Goal: Information Seeking & Learning: Learn about a topic

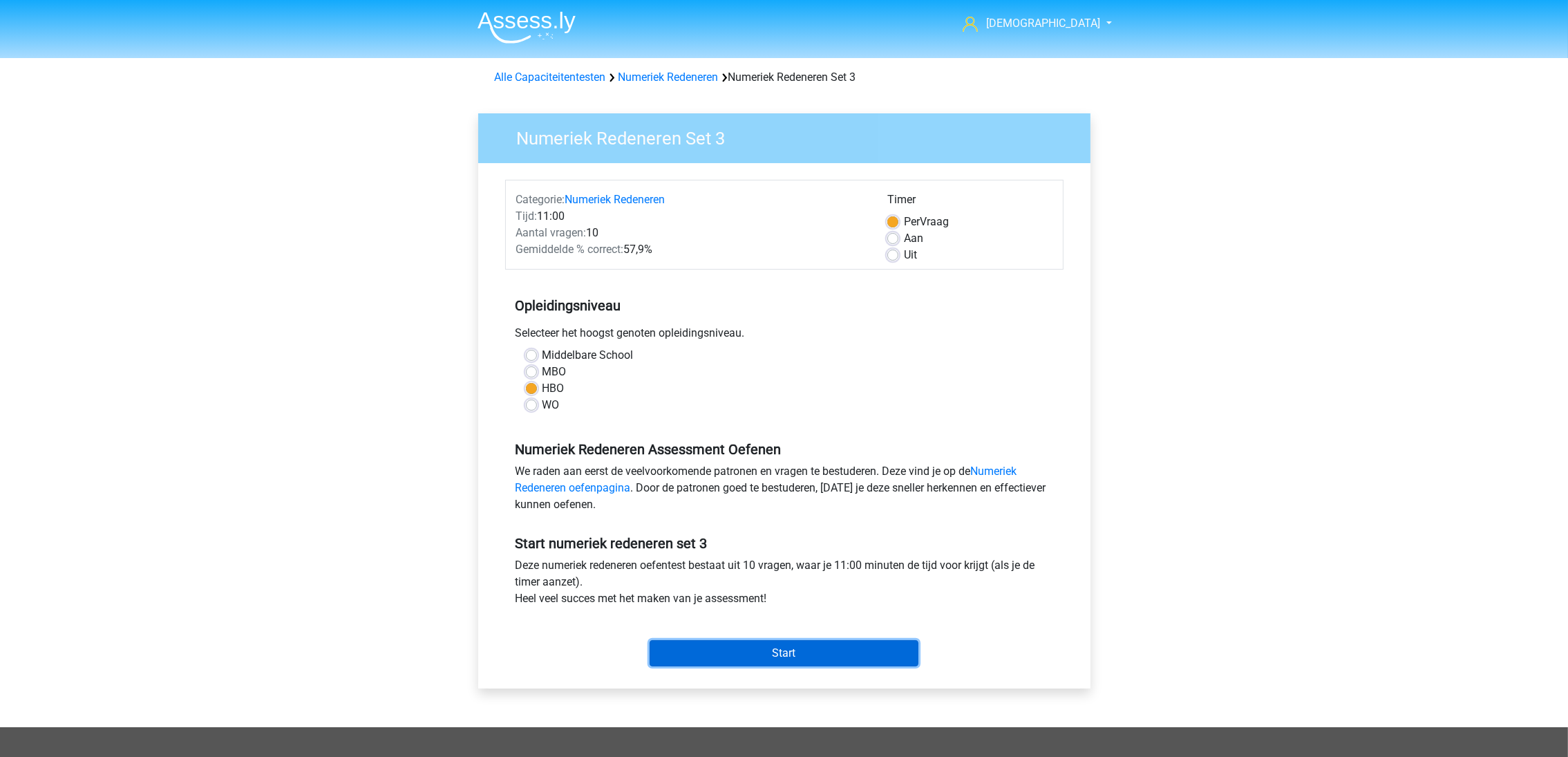
click at [781, 648] on input "Start" at bounding box center [784, 653] width 269 height 27
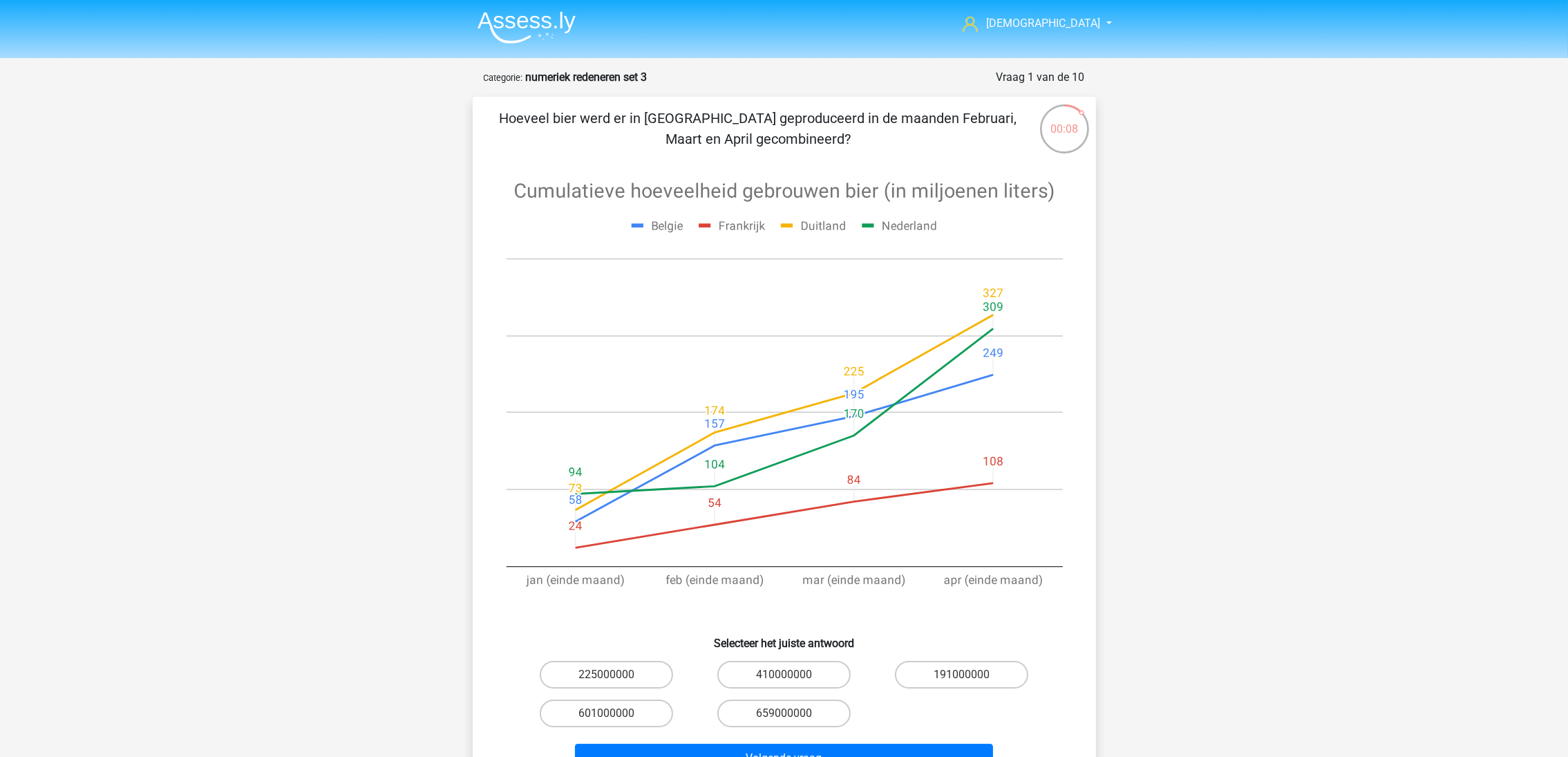
click at [628, 705] on label "601000000" at bounding box center [606, 713] width 133 height 27
click at [615, 713] on input "601000000" at bounding box center [610, 717] width 9 height 9
radio input "true"
click at [716, 739] on div "Volgende vraag" at bounding box center [784, 755] width 579 height 46
click at [738, 749] on button "Volgende vraag" at bounding box center [784, 758] width 418 height 29
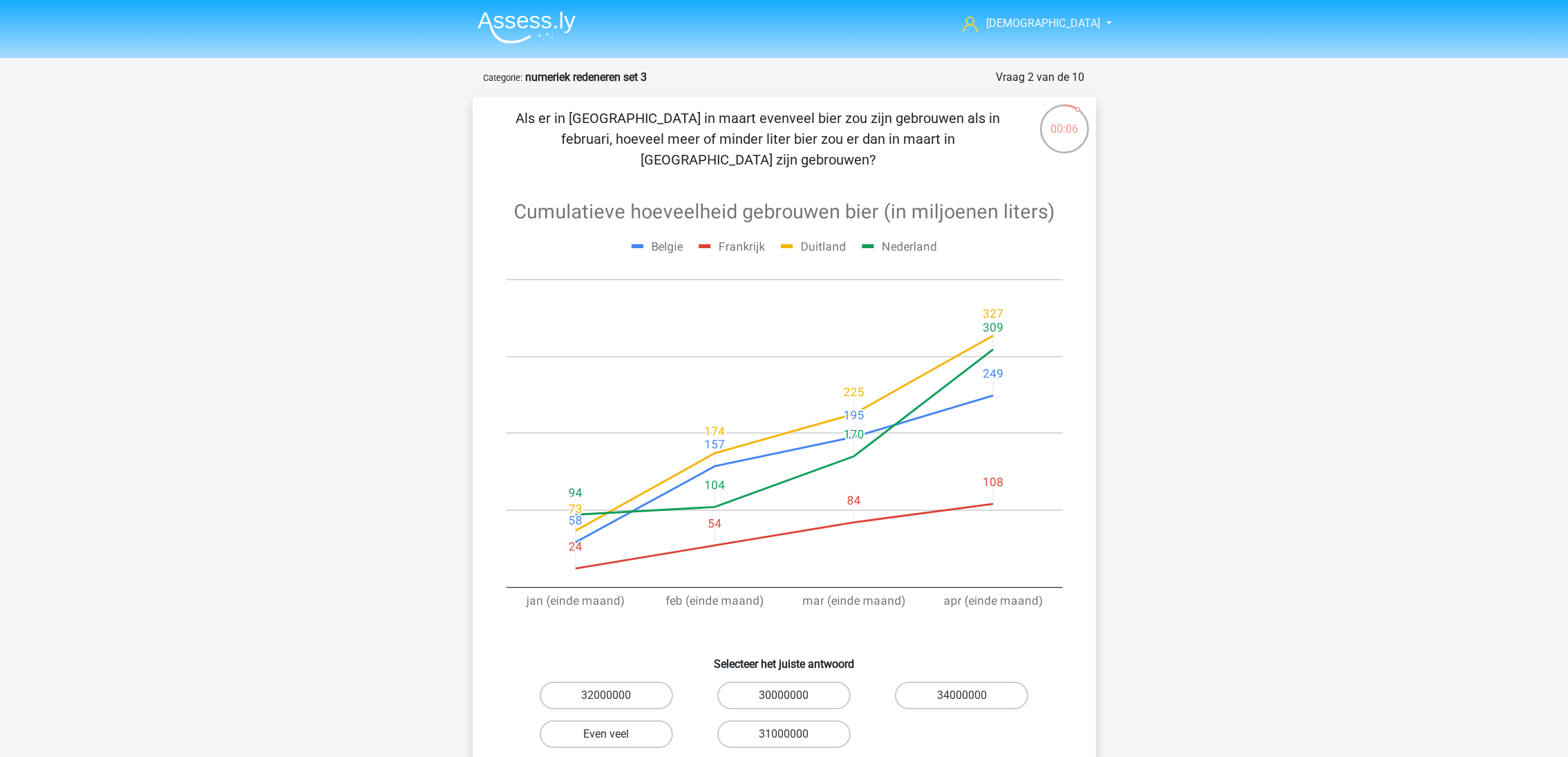
click at [815, 681] on label "30000000" at bounding box center [784, 695] width 133 height 27
click at [792, 696] on input "30000000" at bounding box center [788, 700] width 9 height 9
radio input "true"
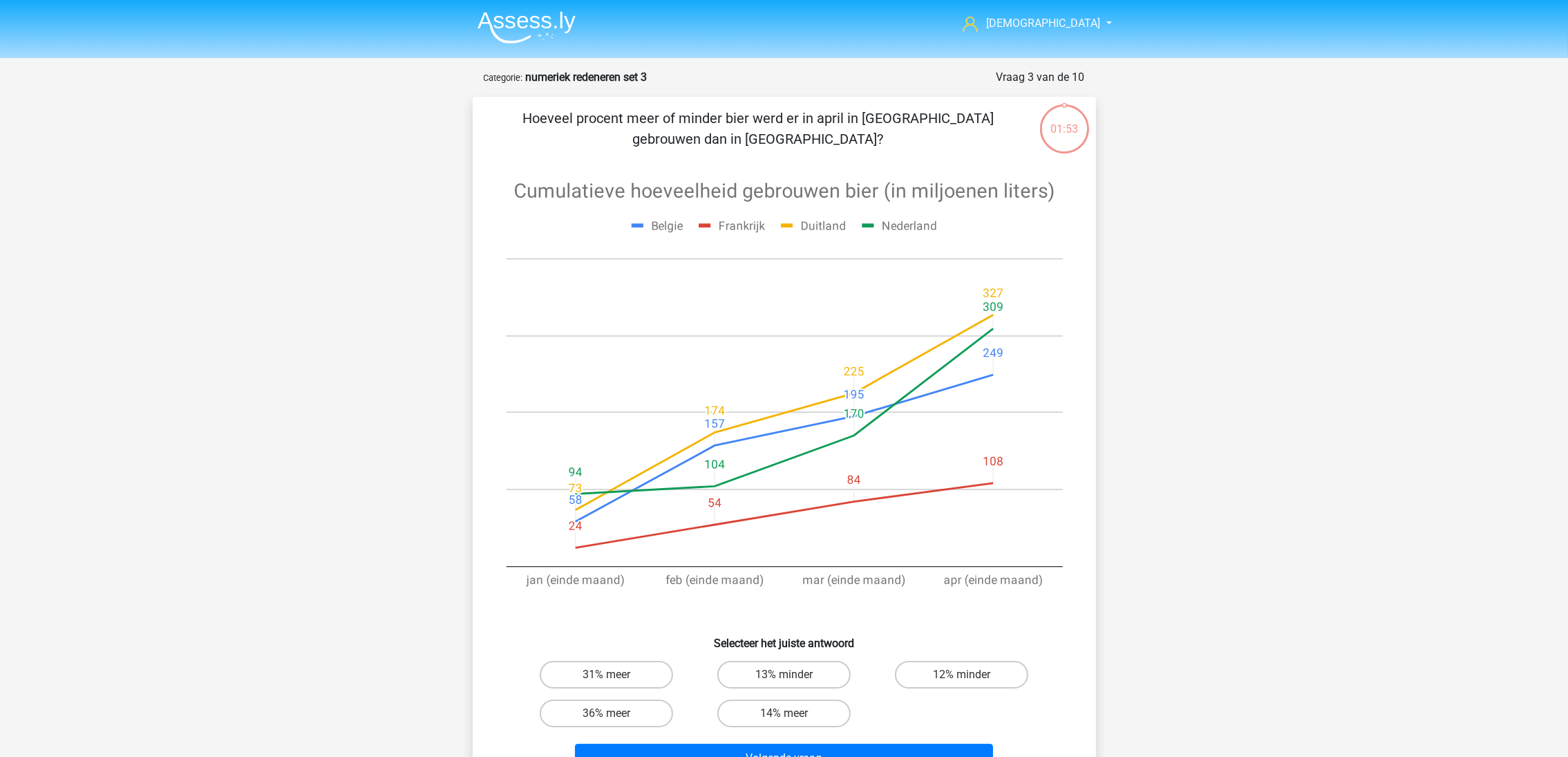
scroll to position [69, 0]
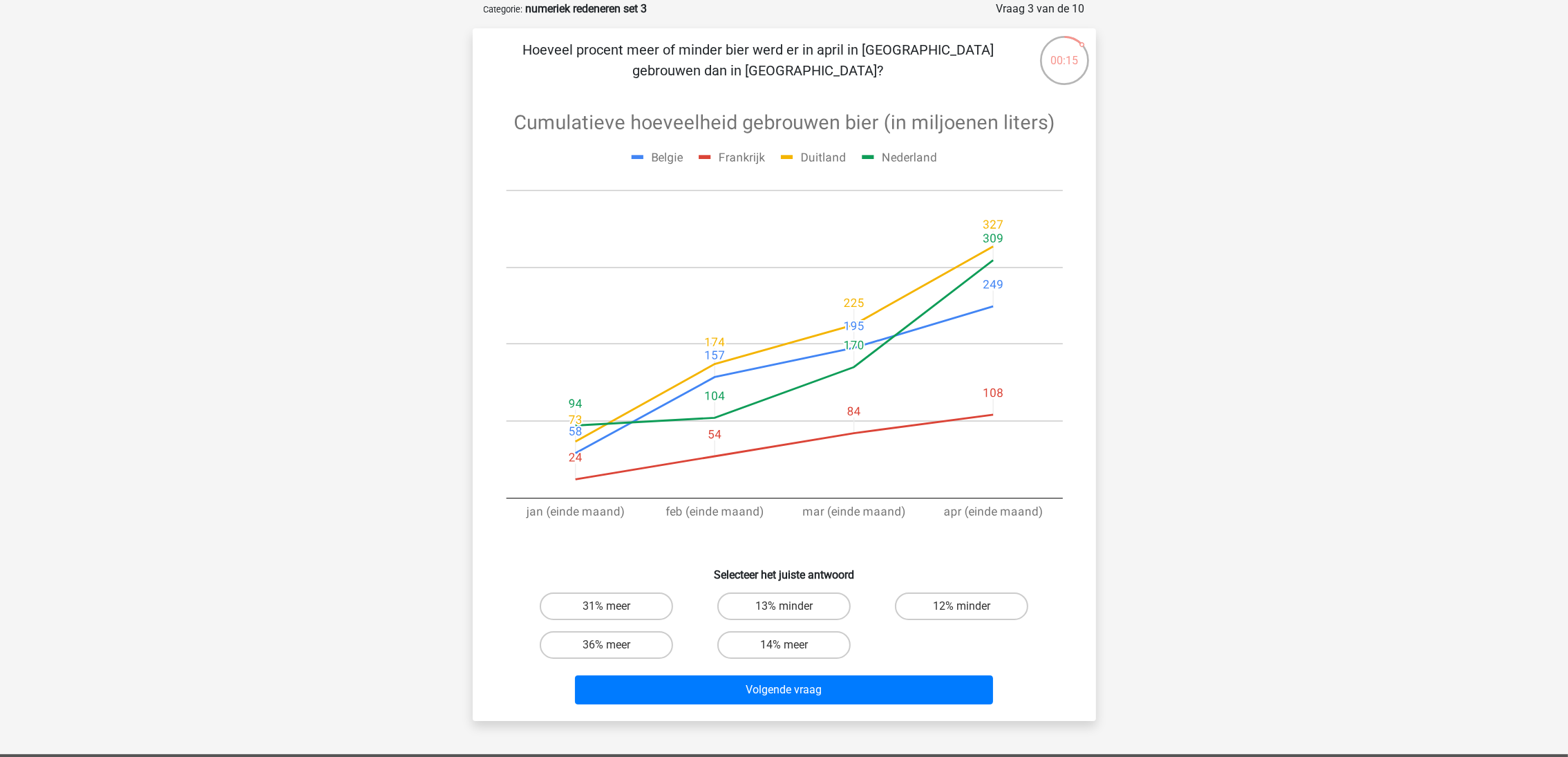
click at [936, 609] on label "12% minder" at bounding box center [961, 606] width 133 height 27
click at [962, 609] on input "12% minder" at bounding box center [966, 610] width 9 height 9
radio input "true"
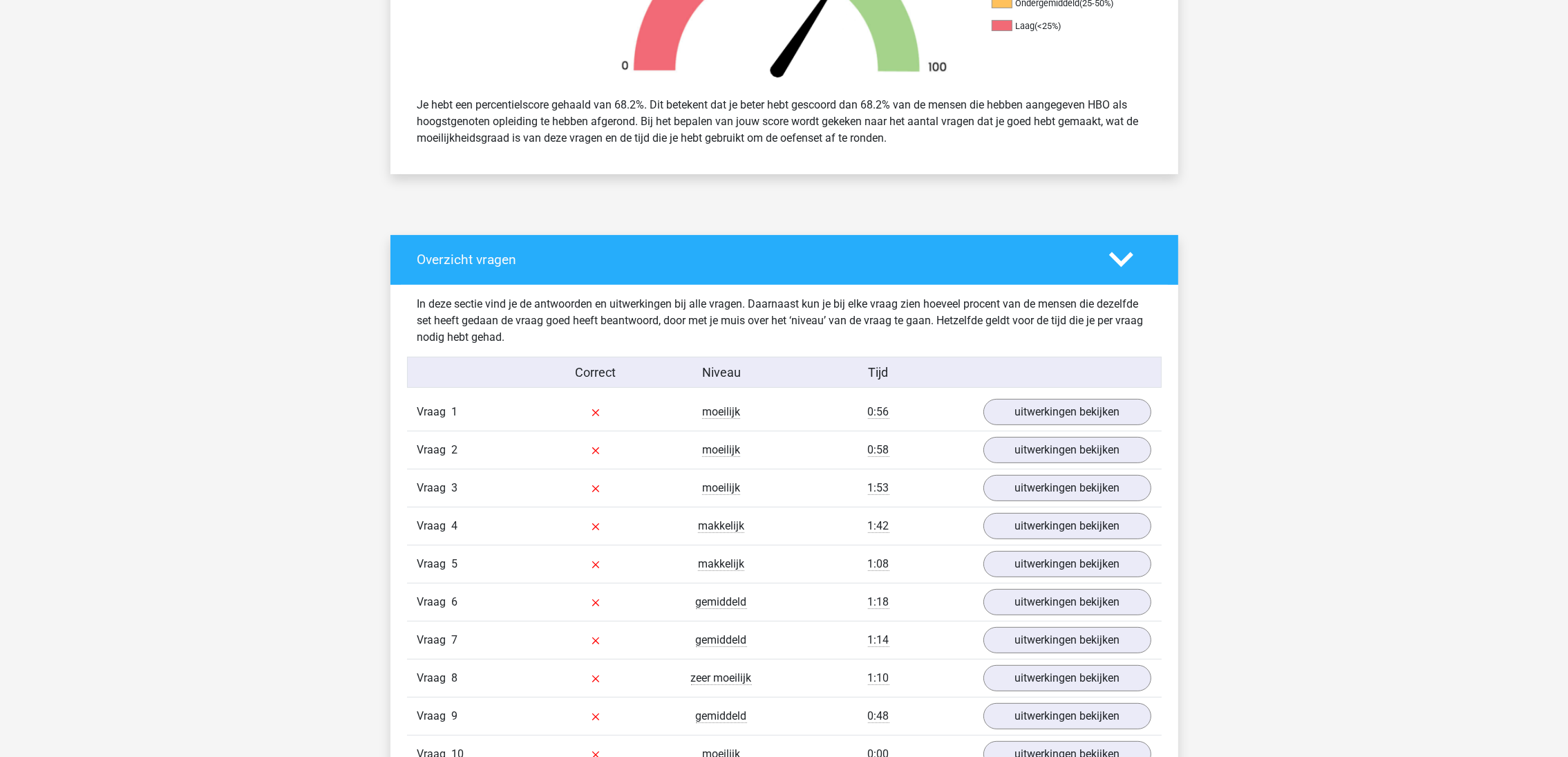
scroll to position [517, 0]
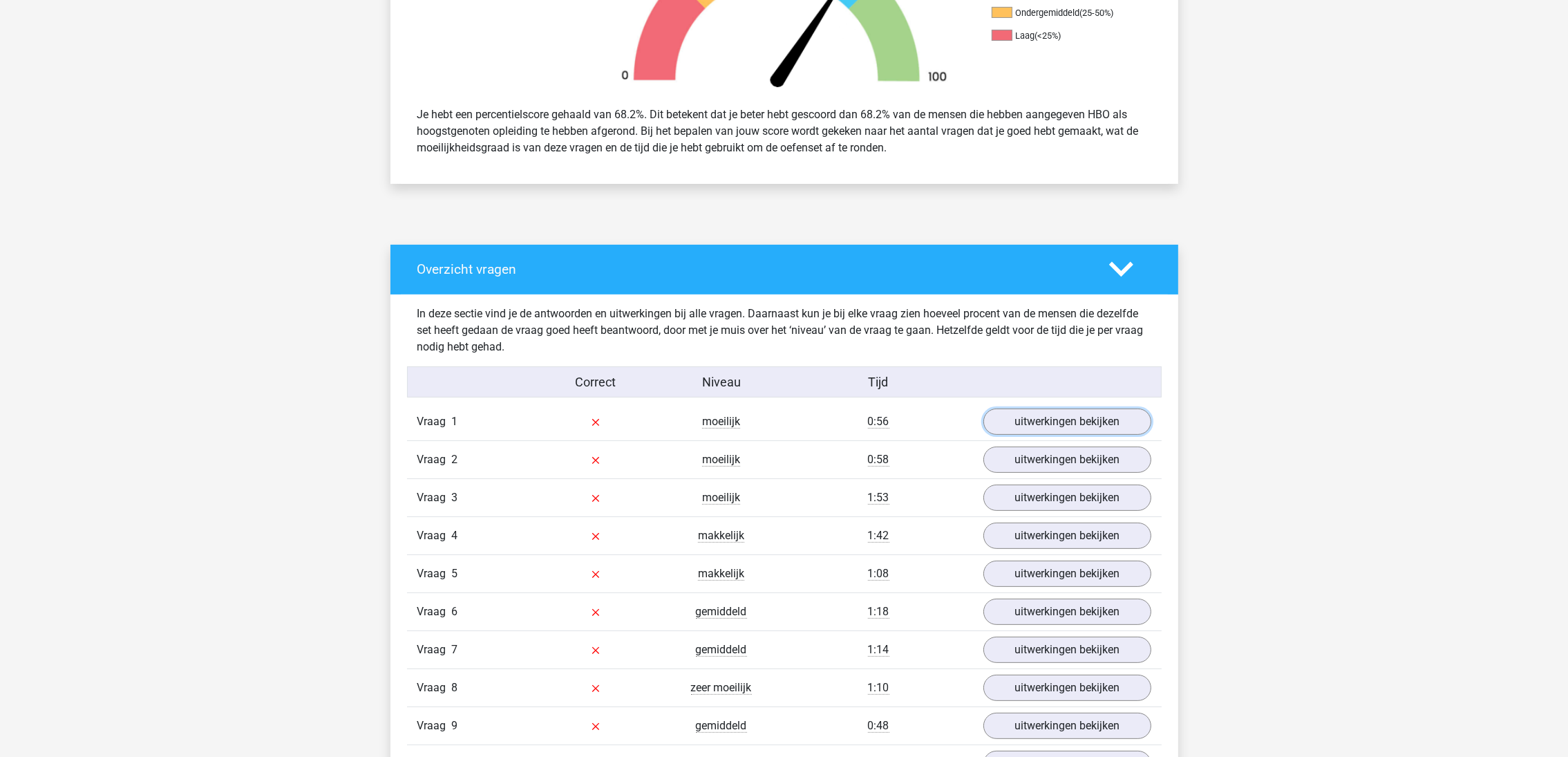
click at [1085, 423] on link "uitwerkingen bekijken" at bounding box center [1068, 421] width 168 height 27
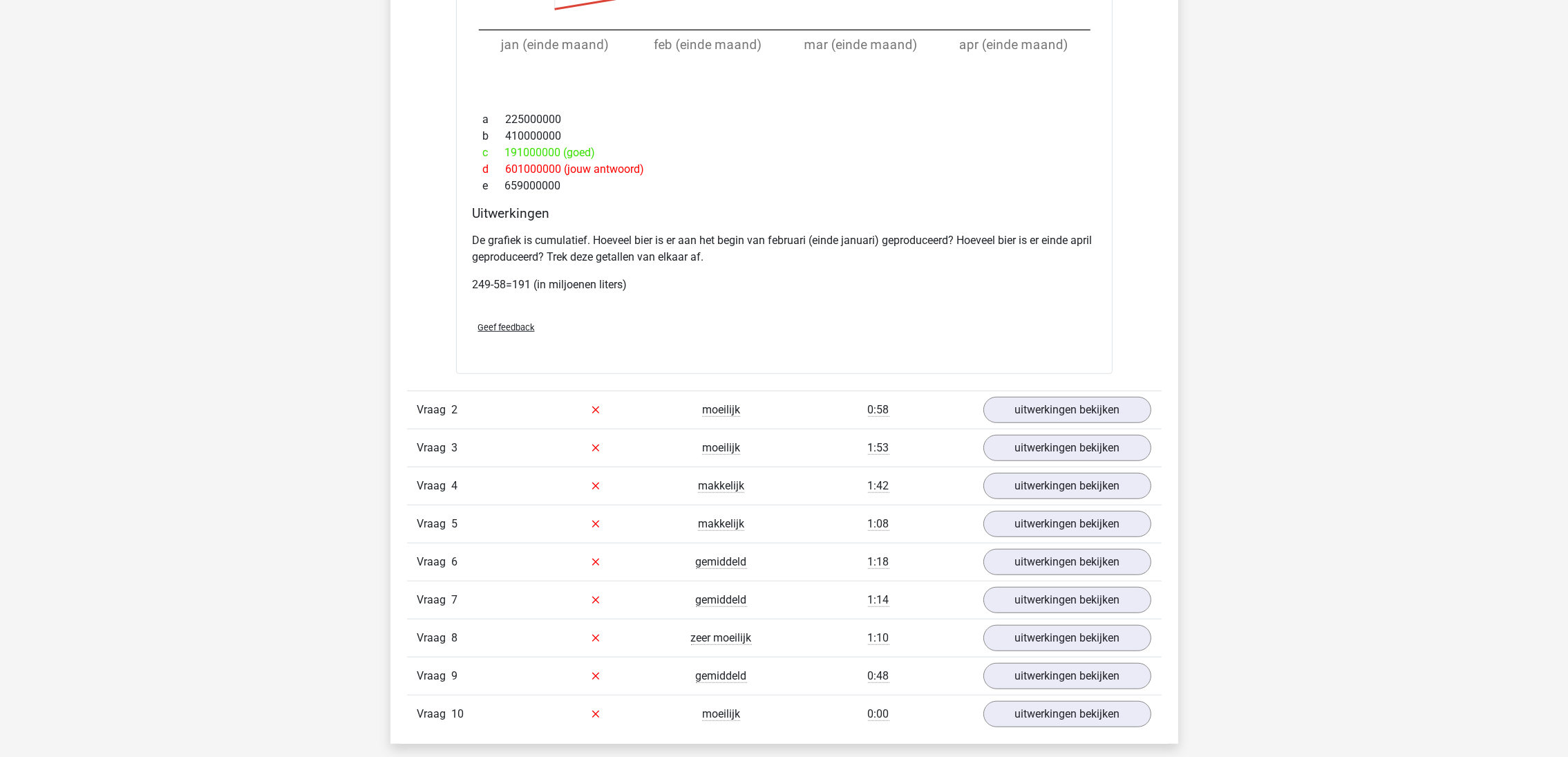
scroll to position [1451, 0]
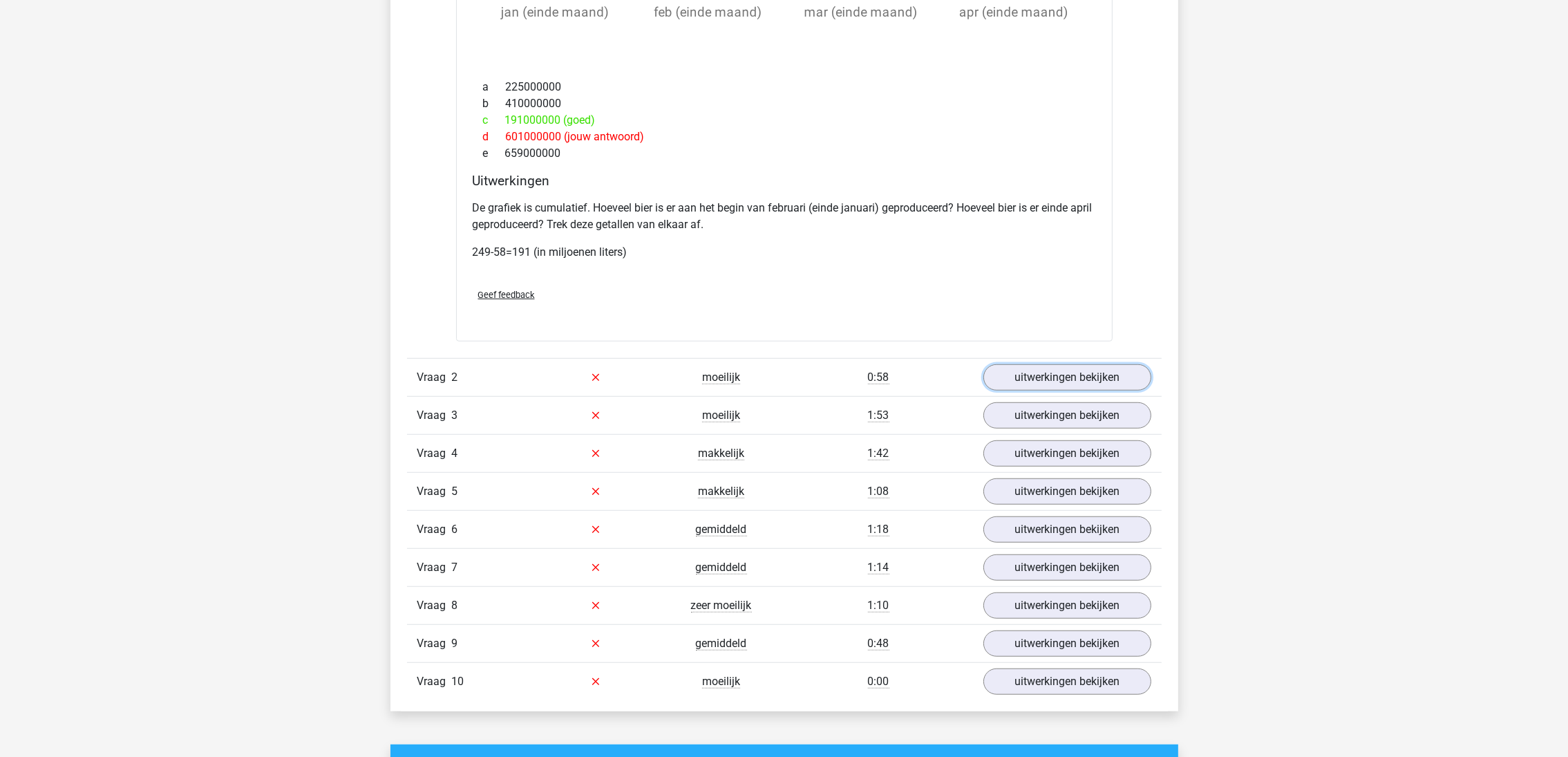
click at [1051, 387] on link "uitwerkingen bekijken" at bounding box center [1068, 377] width 168 height 27
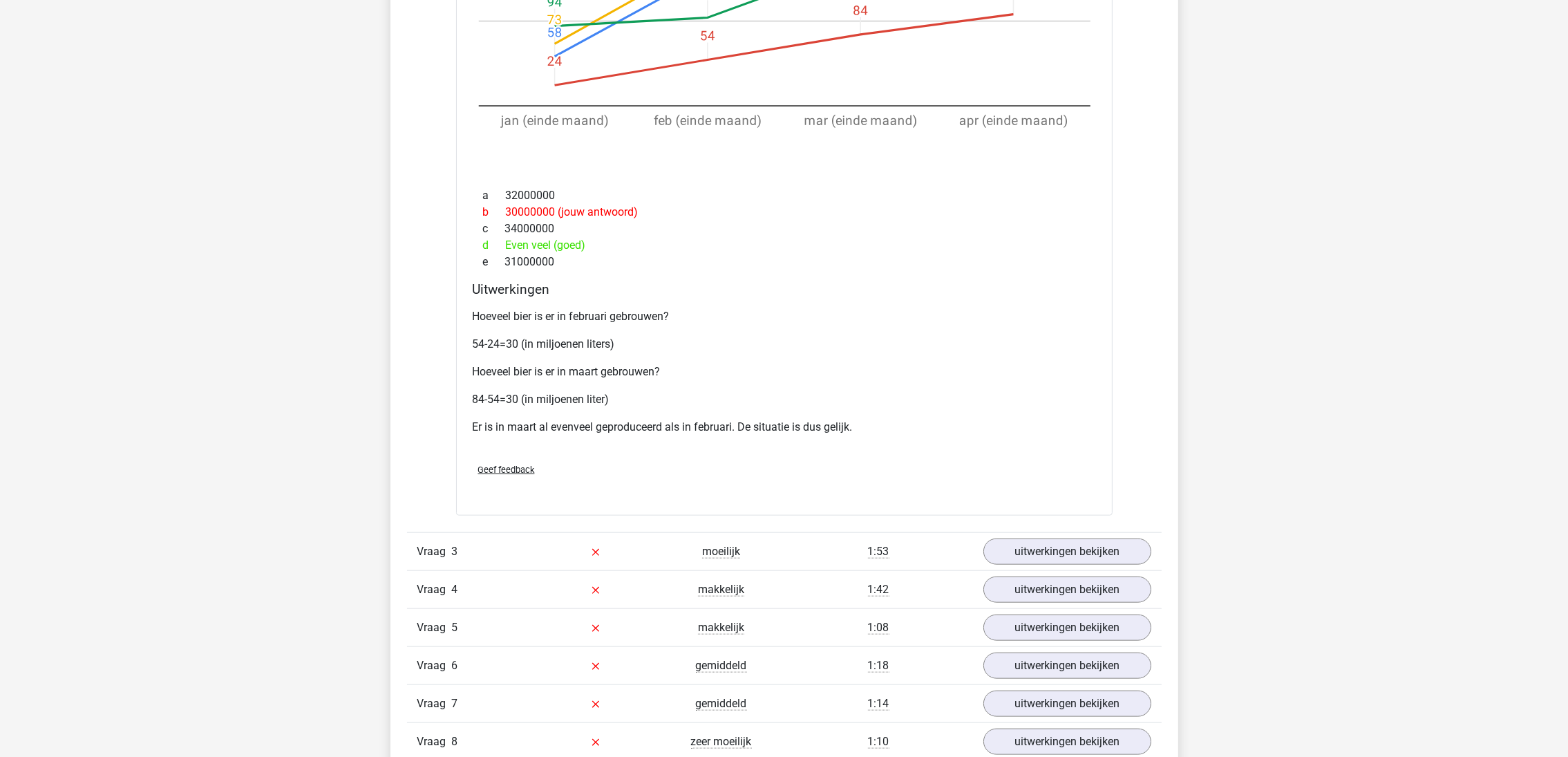
scroll to position [2280, 0]
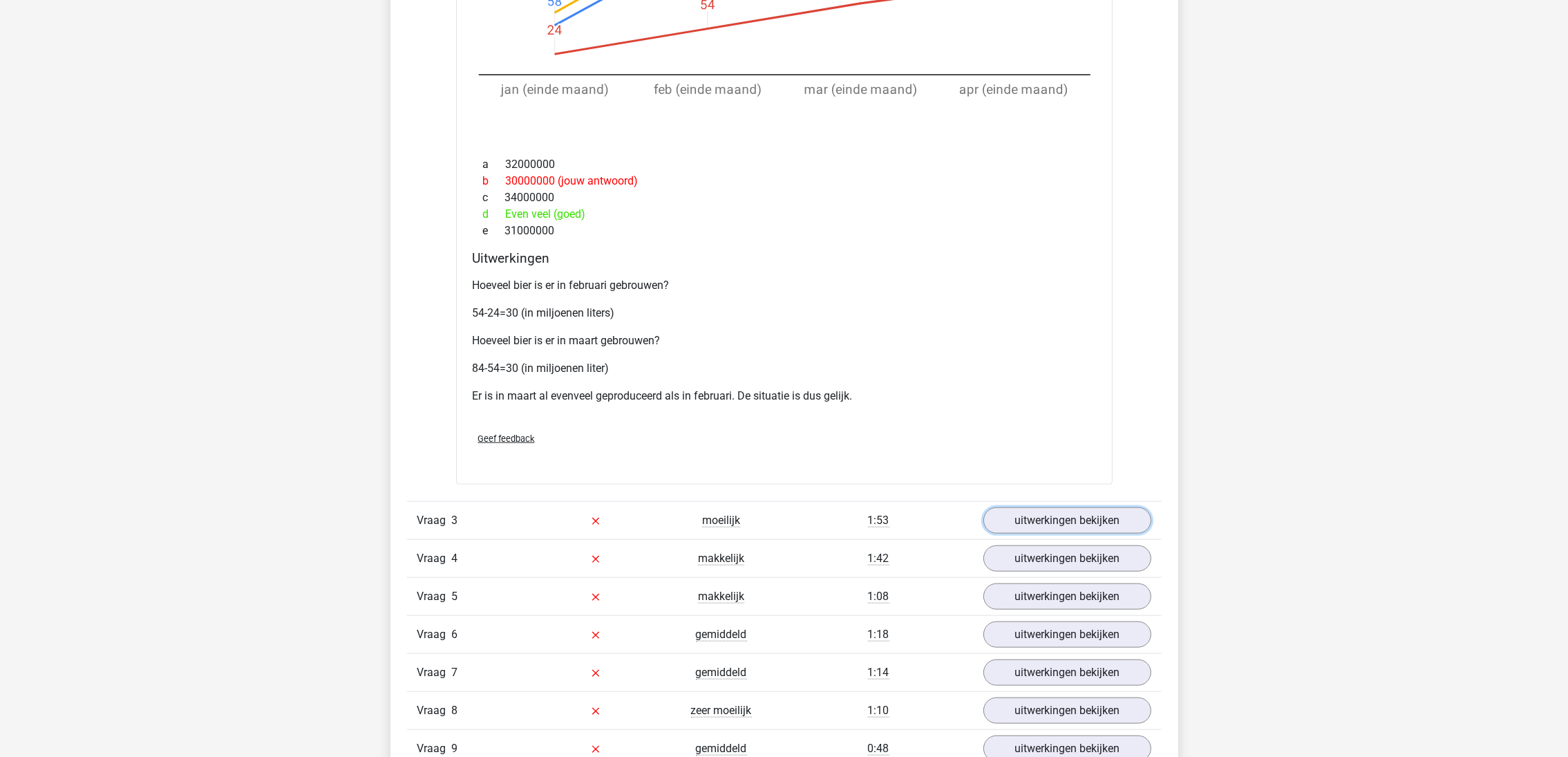
click at [1031, 519] on link "uitwerkingen bekijken" at bounding box center [1068, 521] width 168 height 27
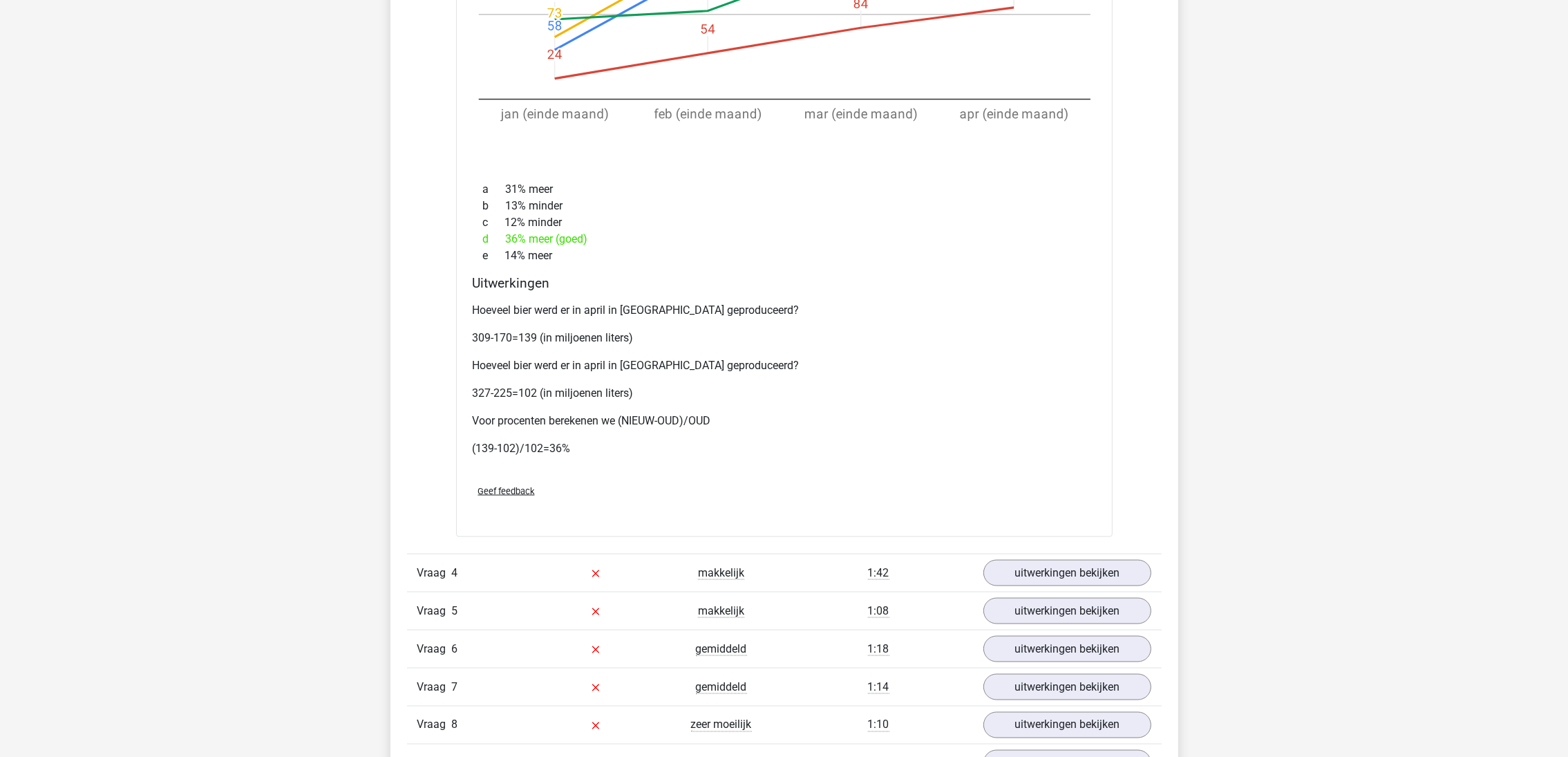
scroll to position [3214, 0]
click at [1021, 573] on link "uitwerkingen bekijken" at bounding box center [1068, 570] width 168 height 27
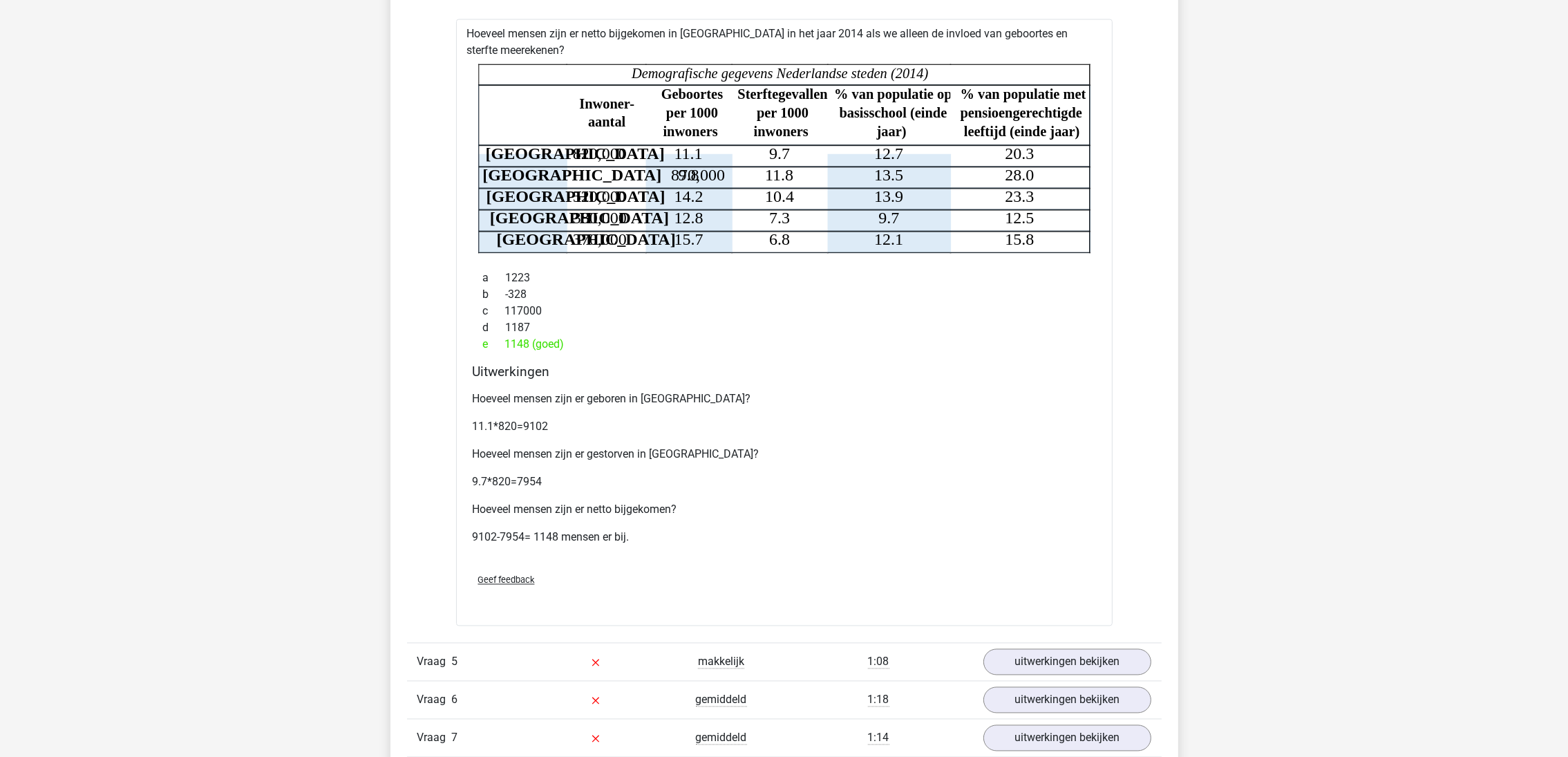
scroll to position [3835, 0]
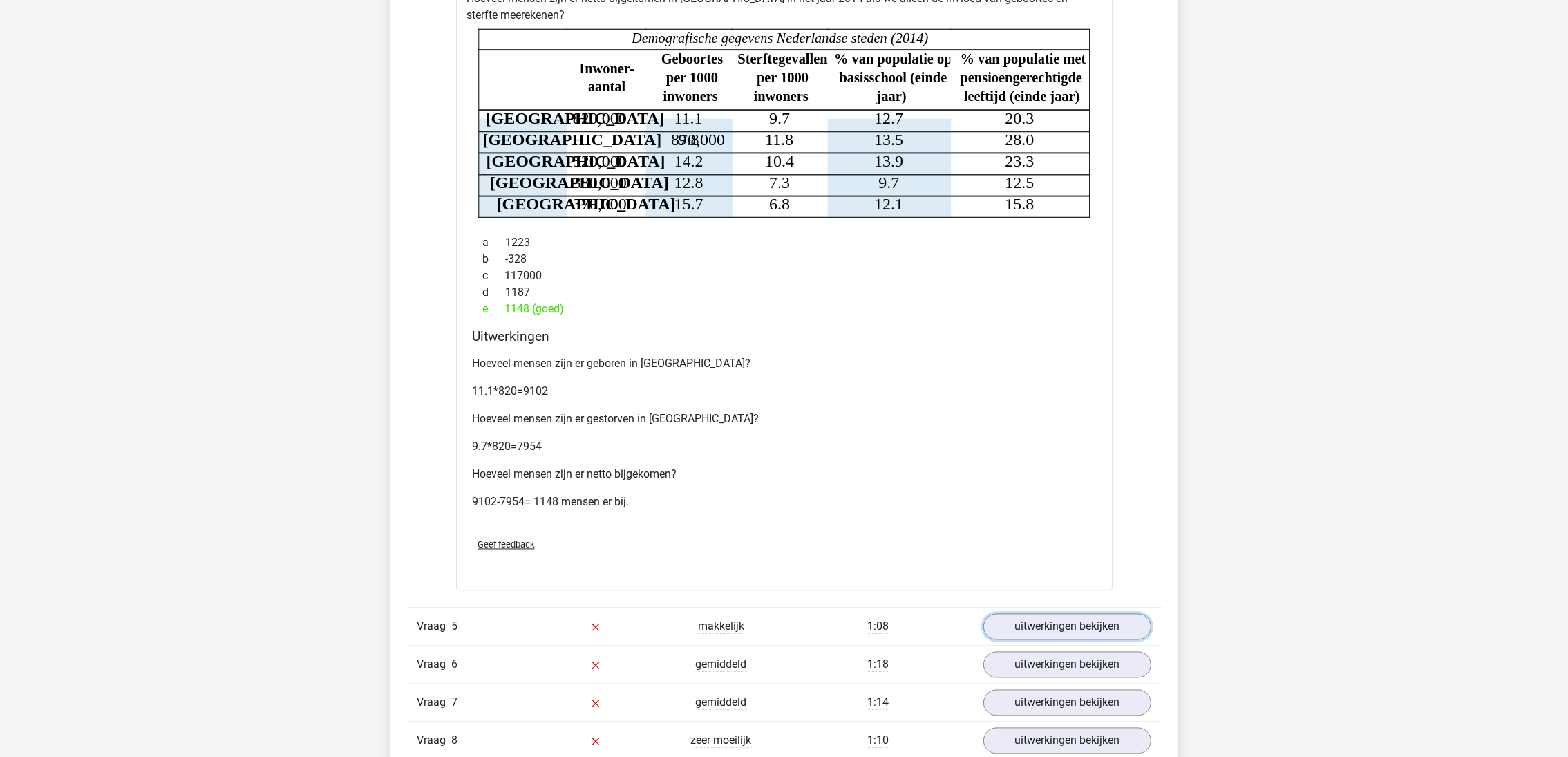
click at [1141, 634] on link "uitwerkingen bekijken" at bounding box center [1068, 626] width 168 height 27
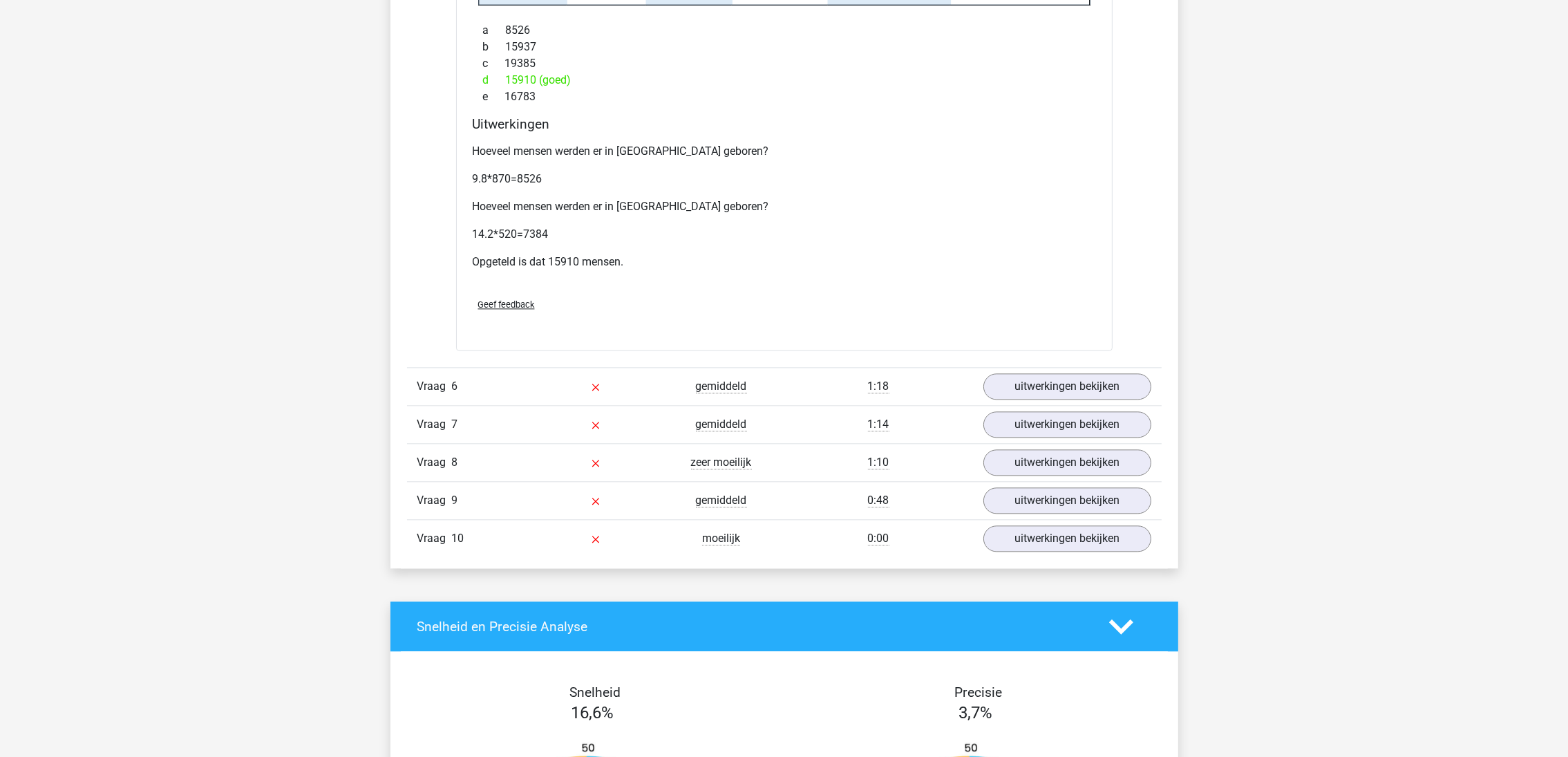
scroll to position [4768, 0]
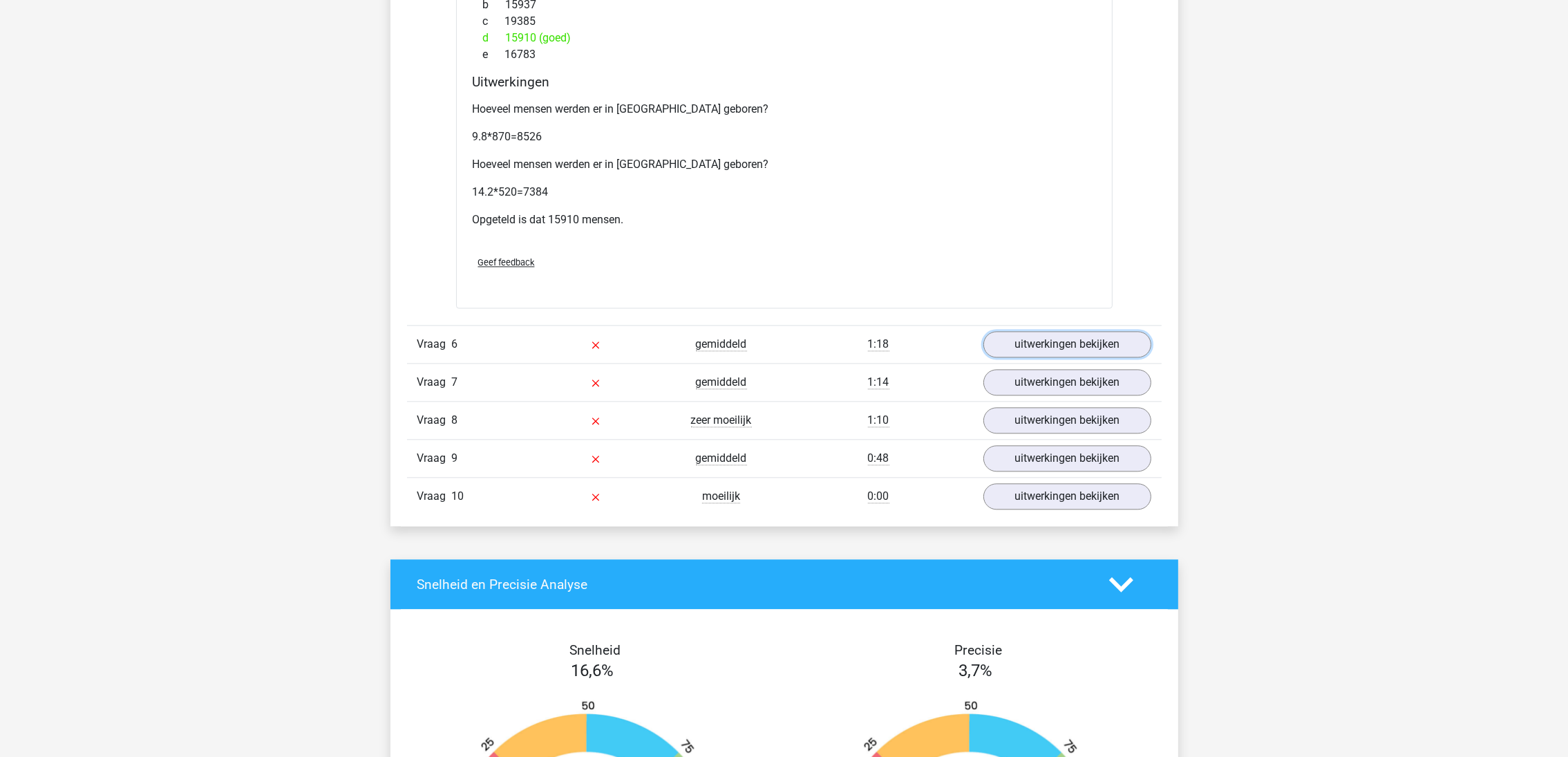
click at [1001, 331] on link "uitwerkingen bekijken" at bounding box center [1068, 344] width 168 height 27
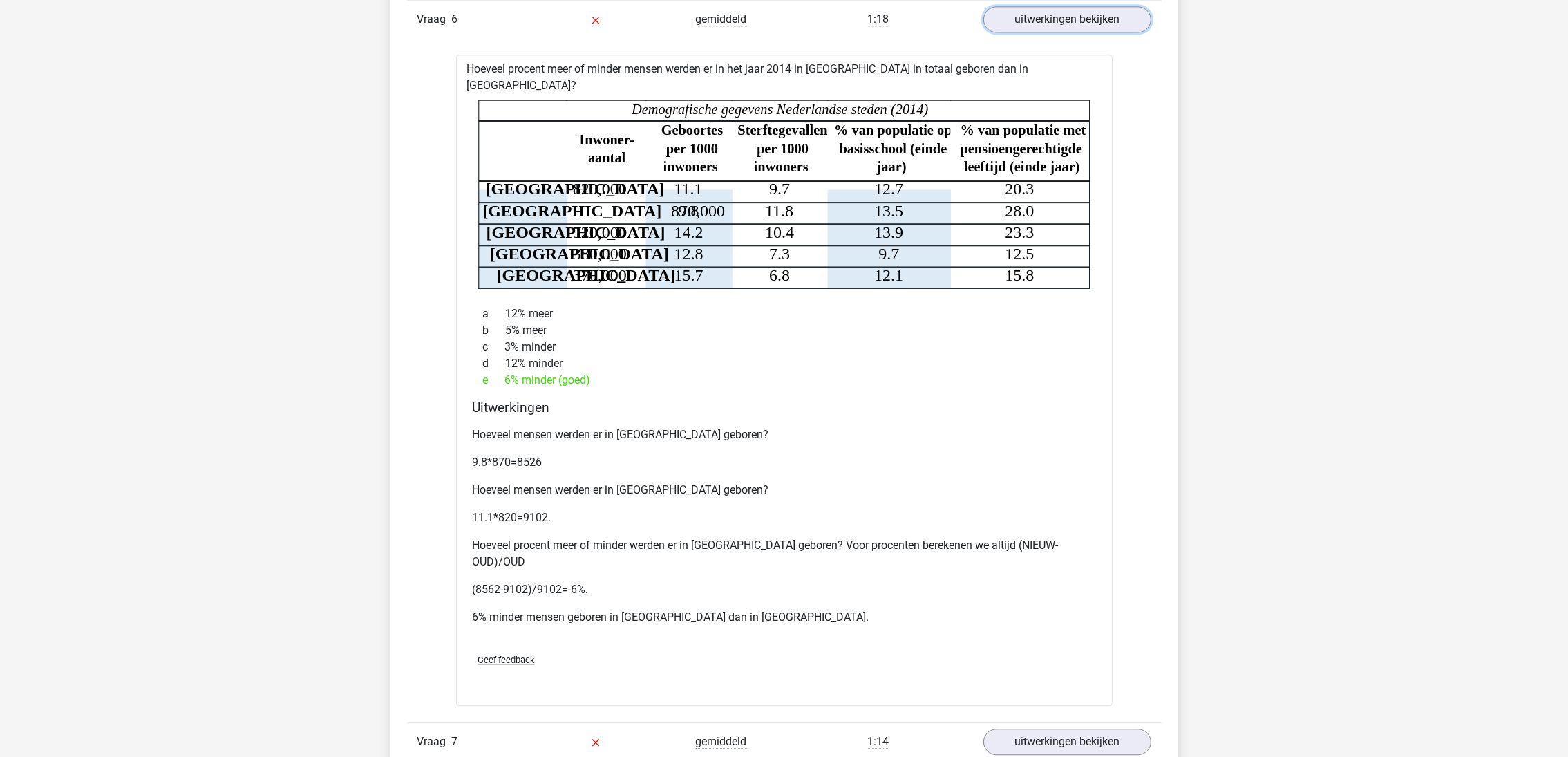
scroll to position [5183, 0]
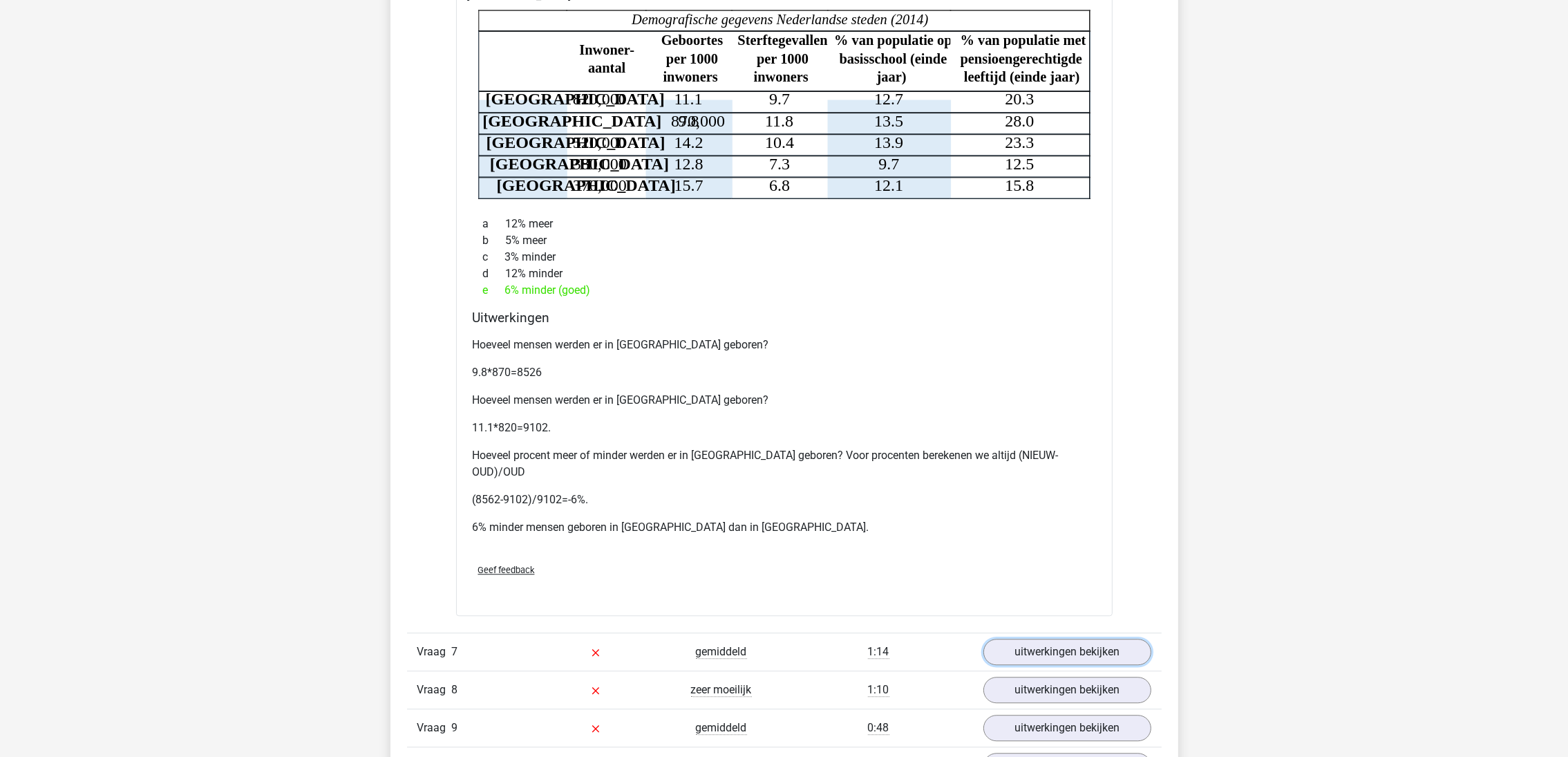
click at [1040, 638] on link "uitwerkingen bekijken" at bounding box center [1068, 651] width 168 height 27
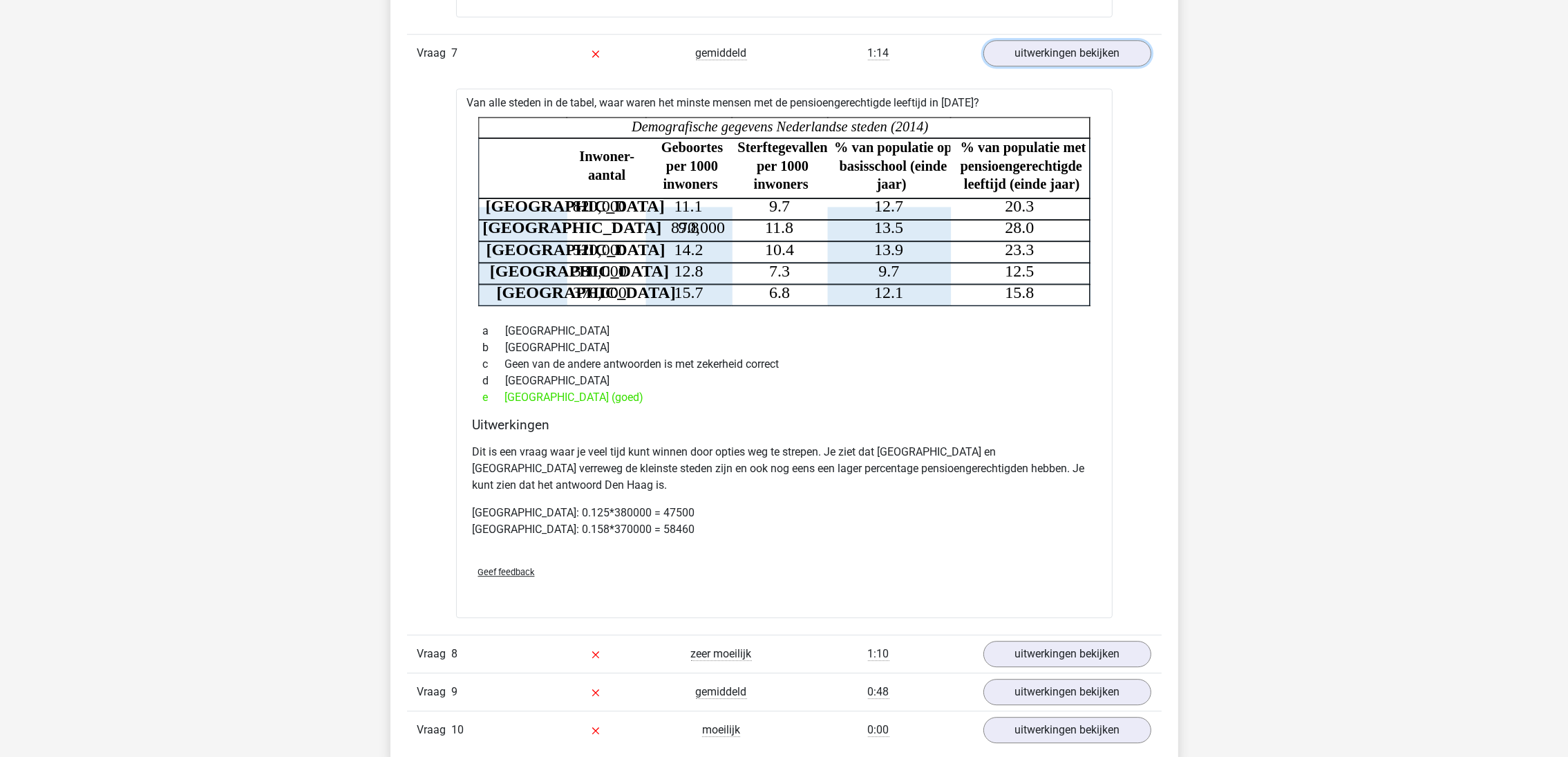
scroll to position [5806, 0]
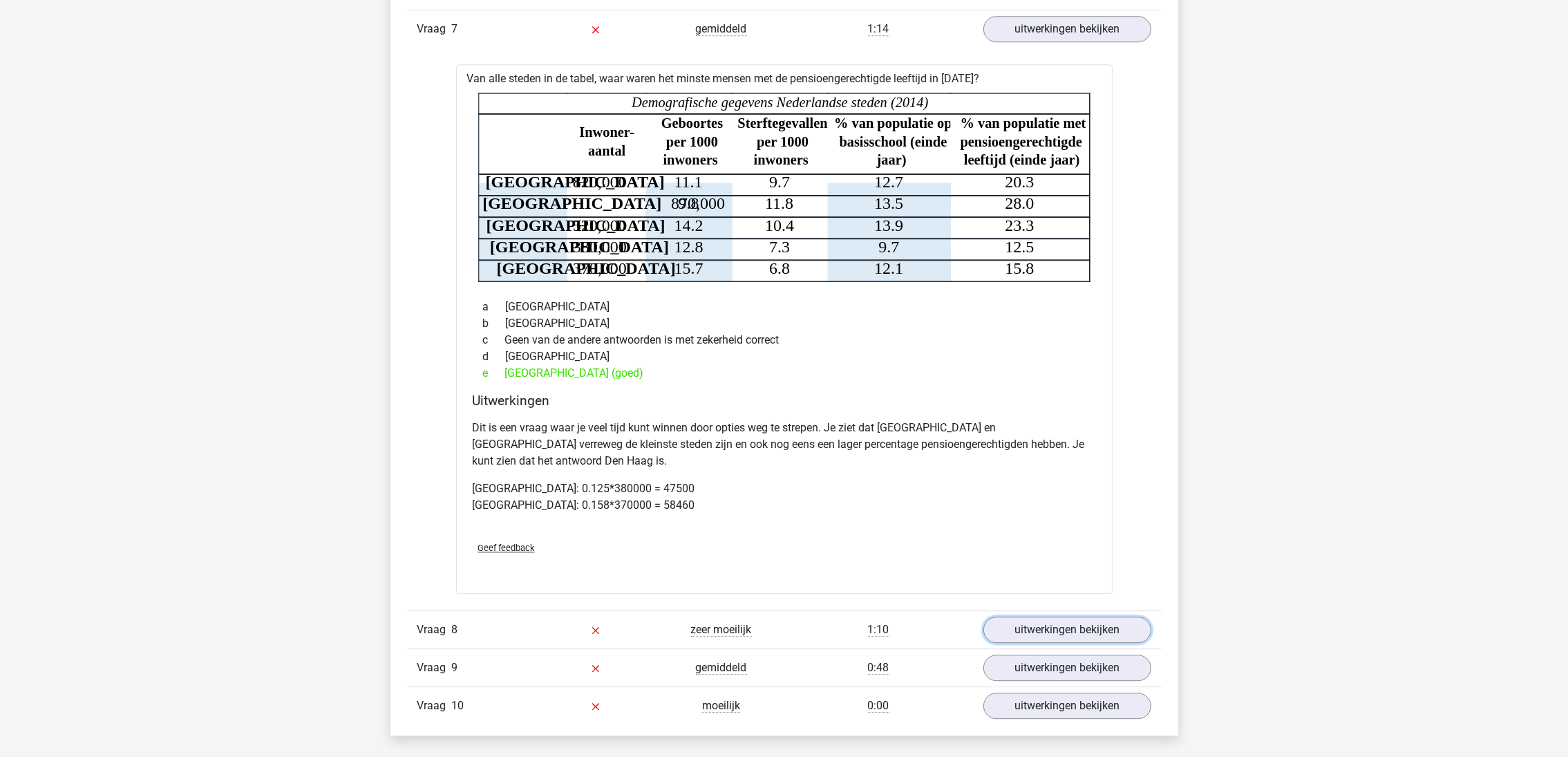
click at [1034, 617] on link "uitwerkingen bekijken" at bounding box center [1068, 629] width 168 height 27
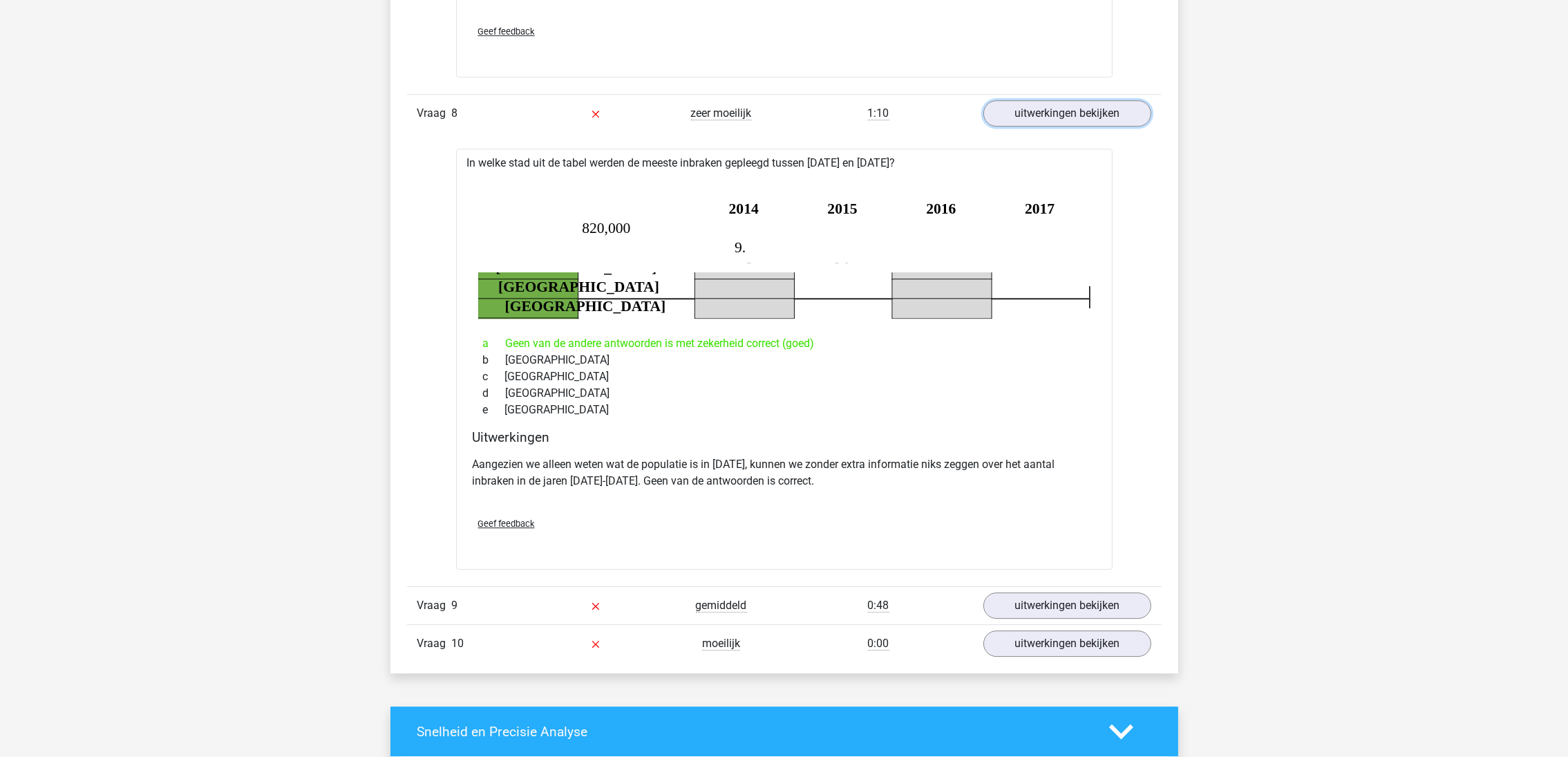
scroll to position [6324, 0]
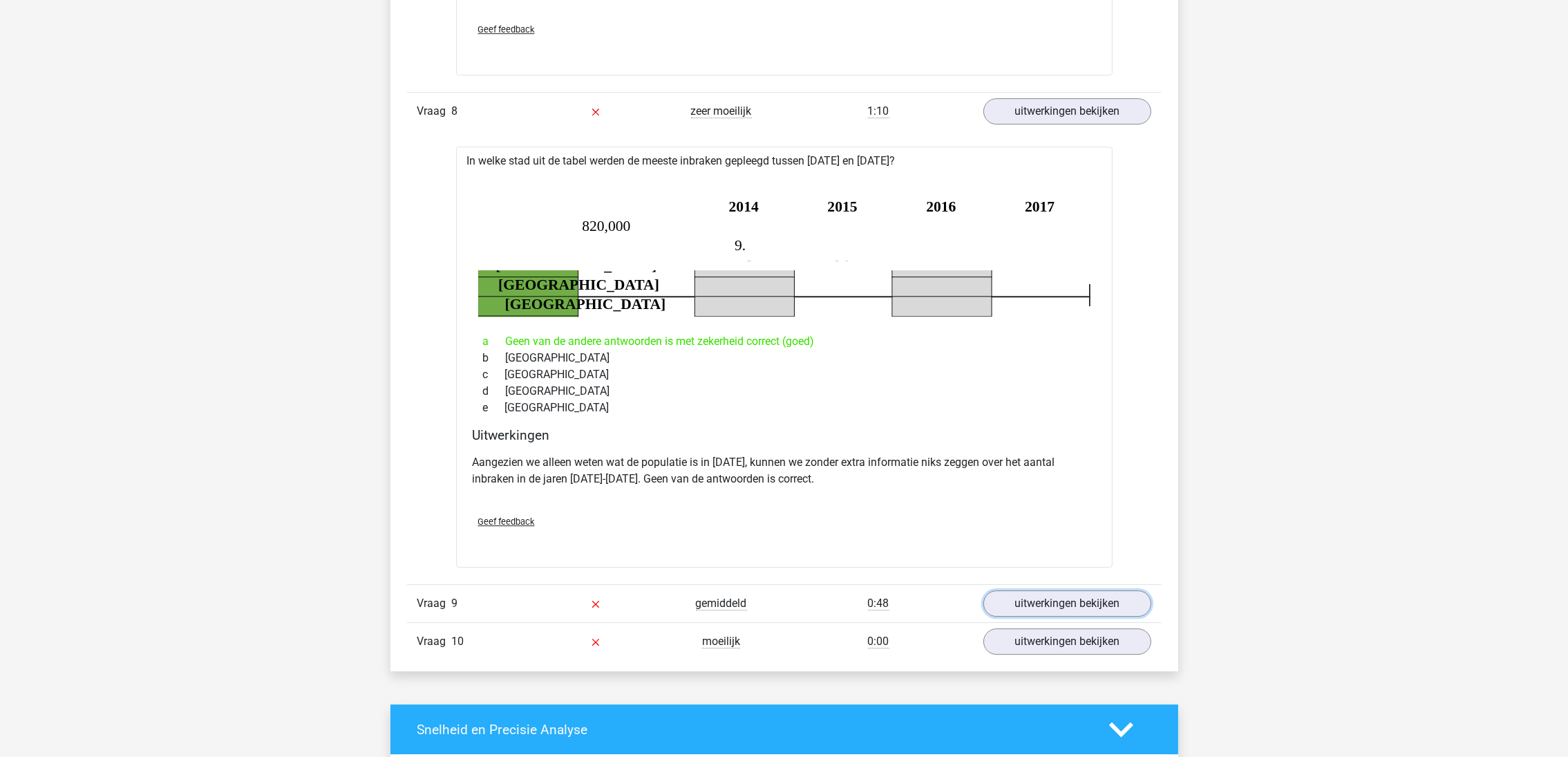
click at [1042, 590] on link "uitwerkingen bekijken" at bounding box center [1068, 603] width 168 height 27
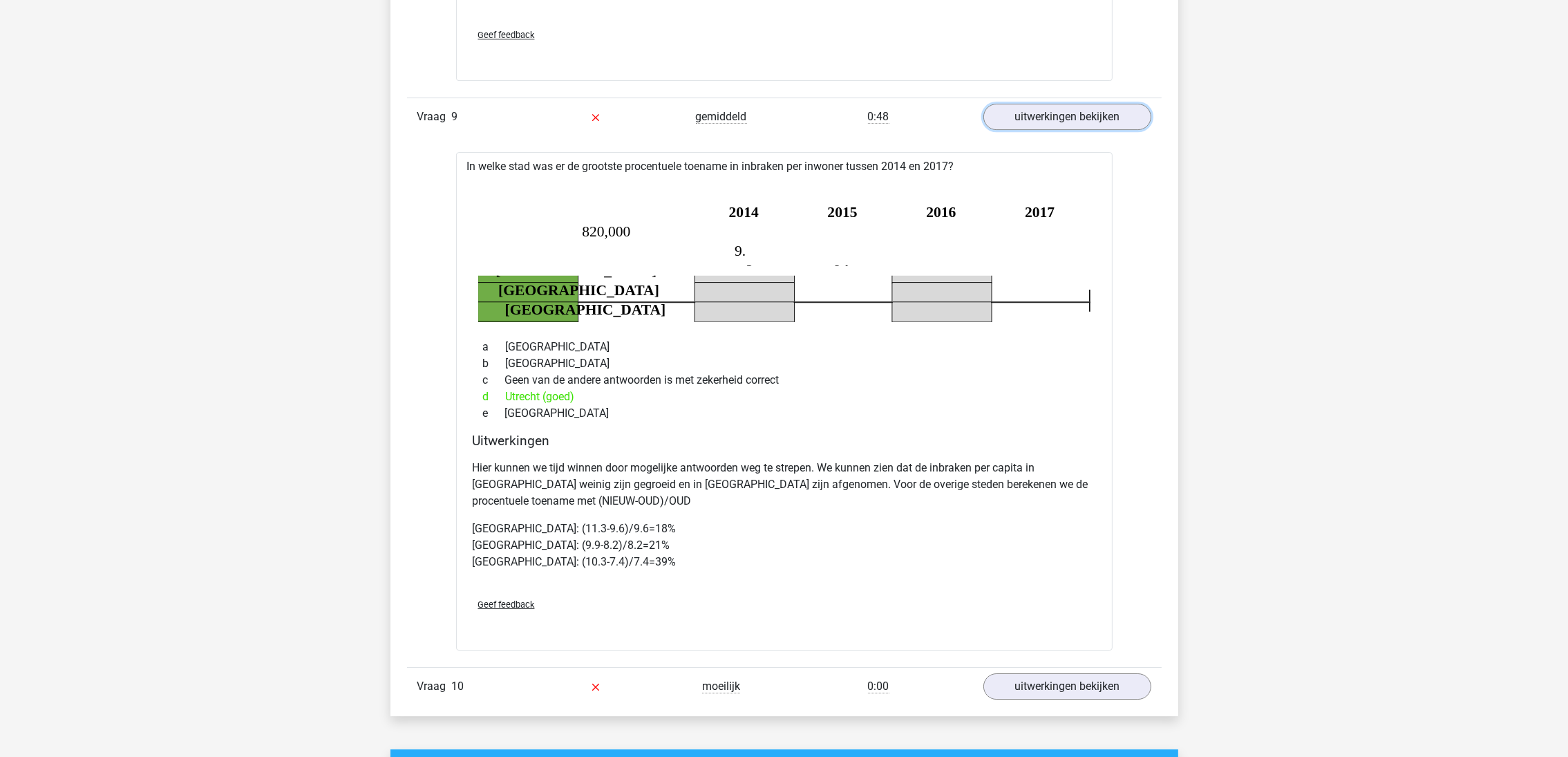
scroll to position [6842, 0]
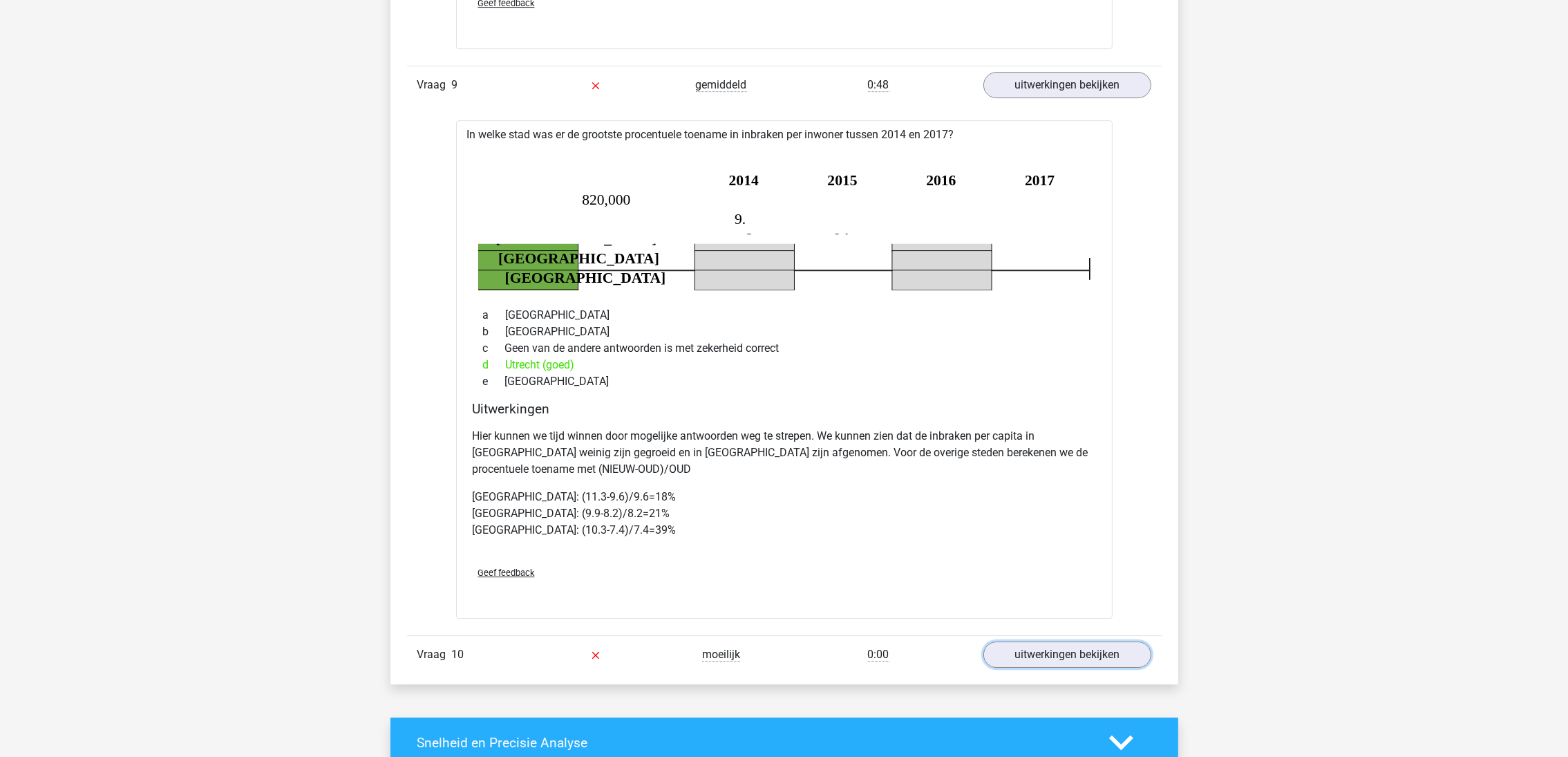
click at [1021, 642] on link "uitwerkingen bekijken" at bounding box center [1068, 655] width 168 height 27
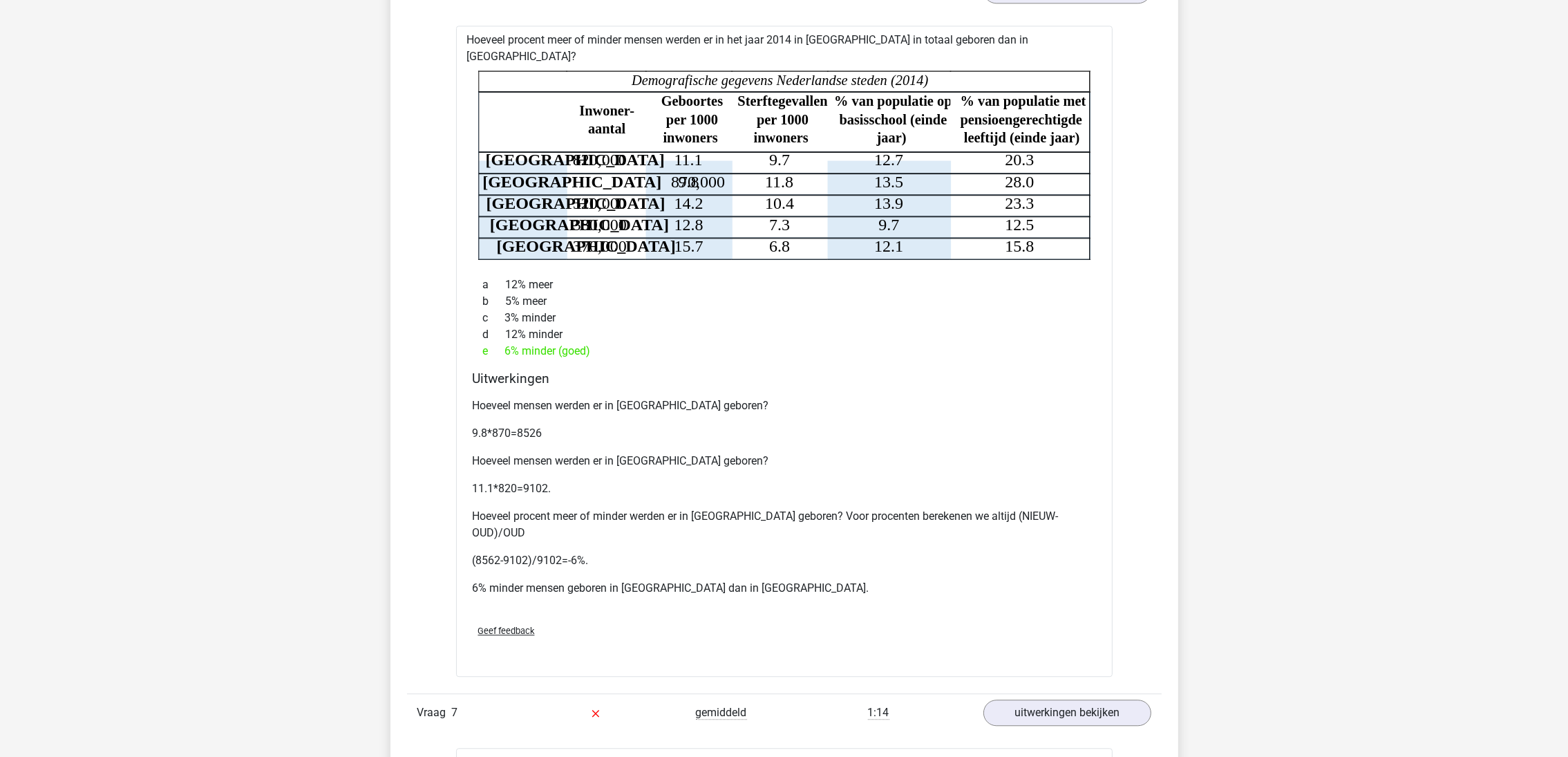
scroll to position [4872, 0]
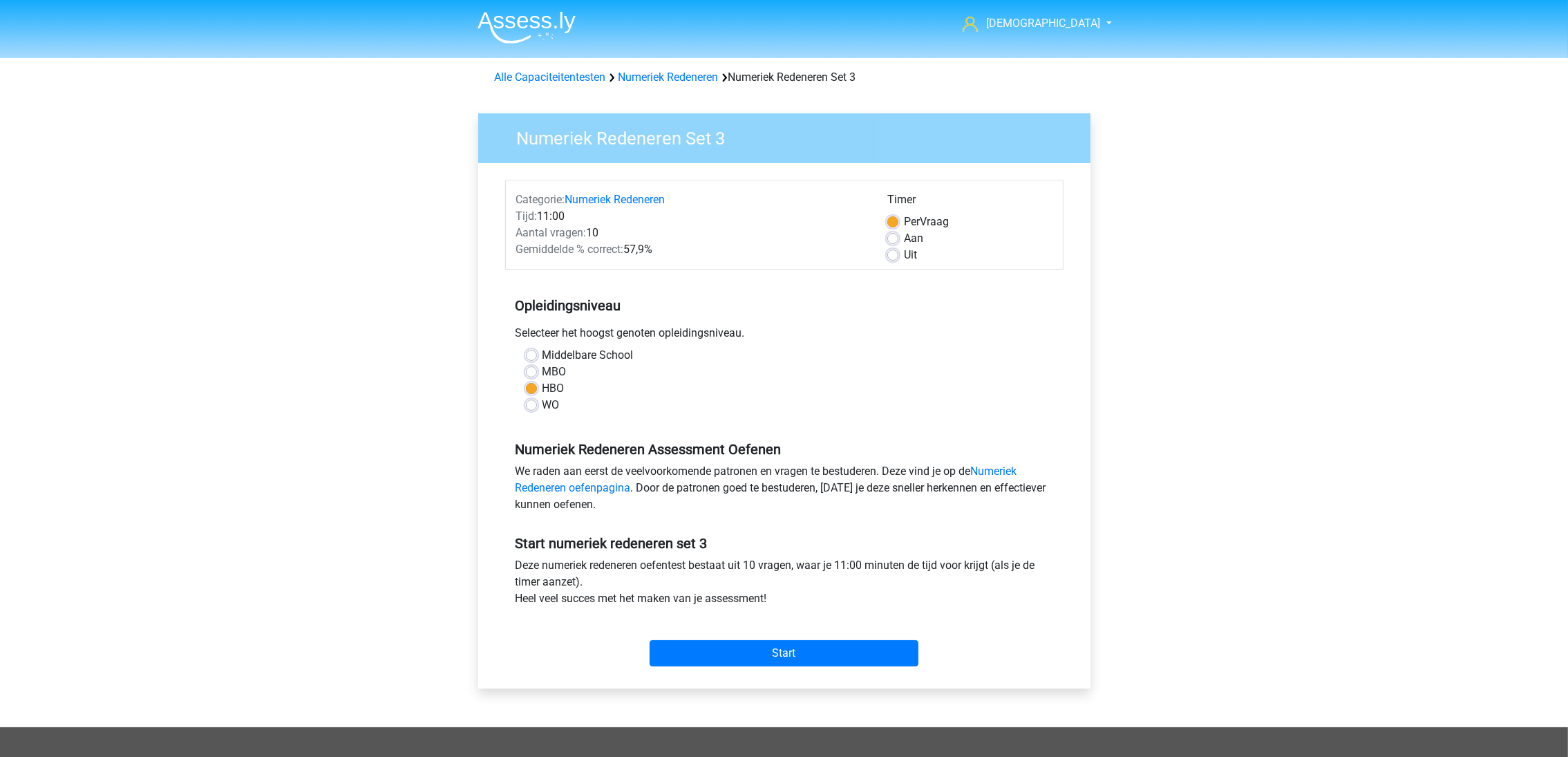
click at [638, 75] on link "Numeriek Redeneren" at bounding box center [668, 77] width 100 height 13
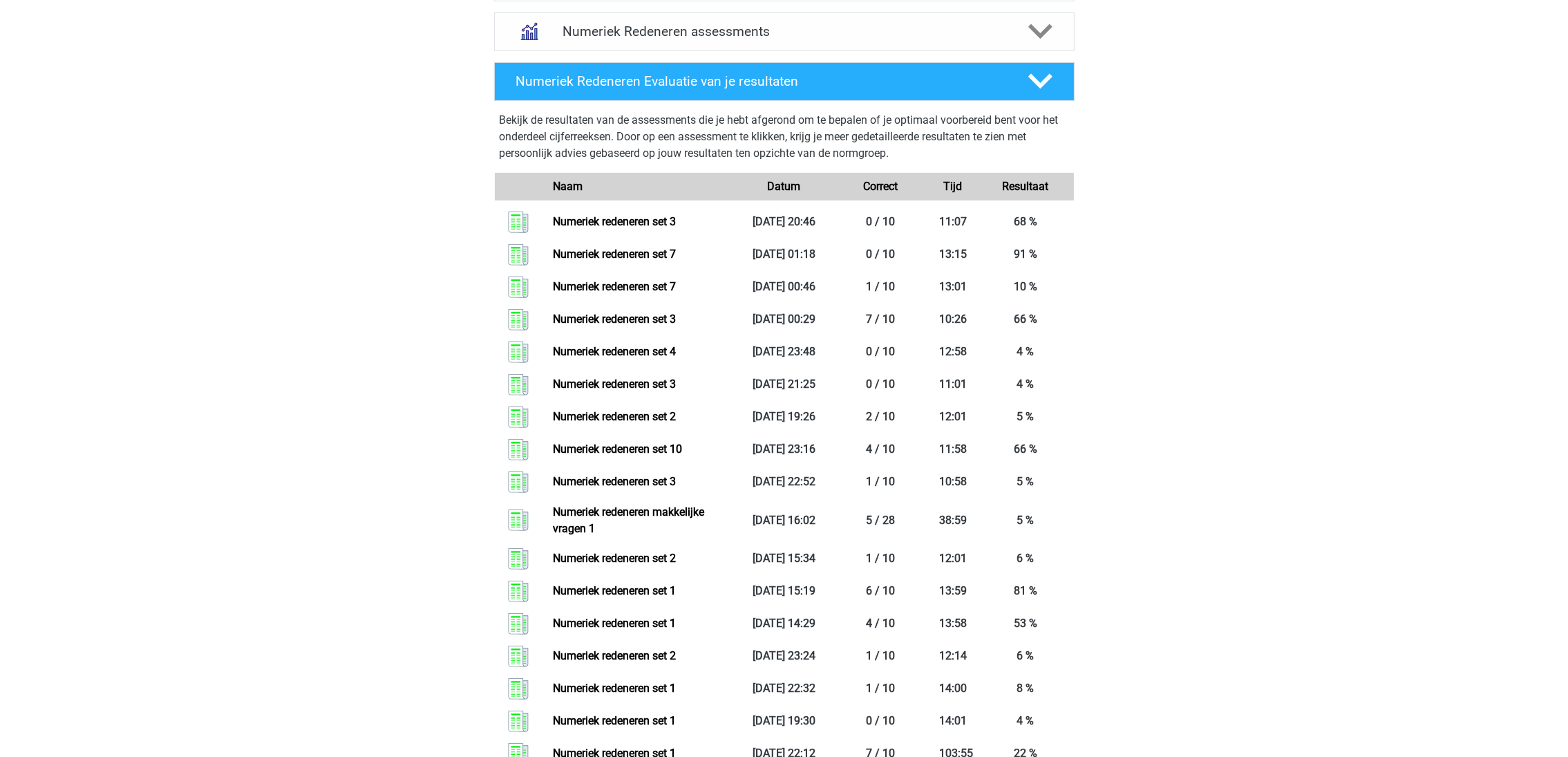
scroll to position [830, 0]
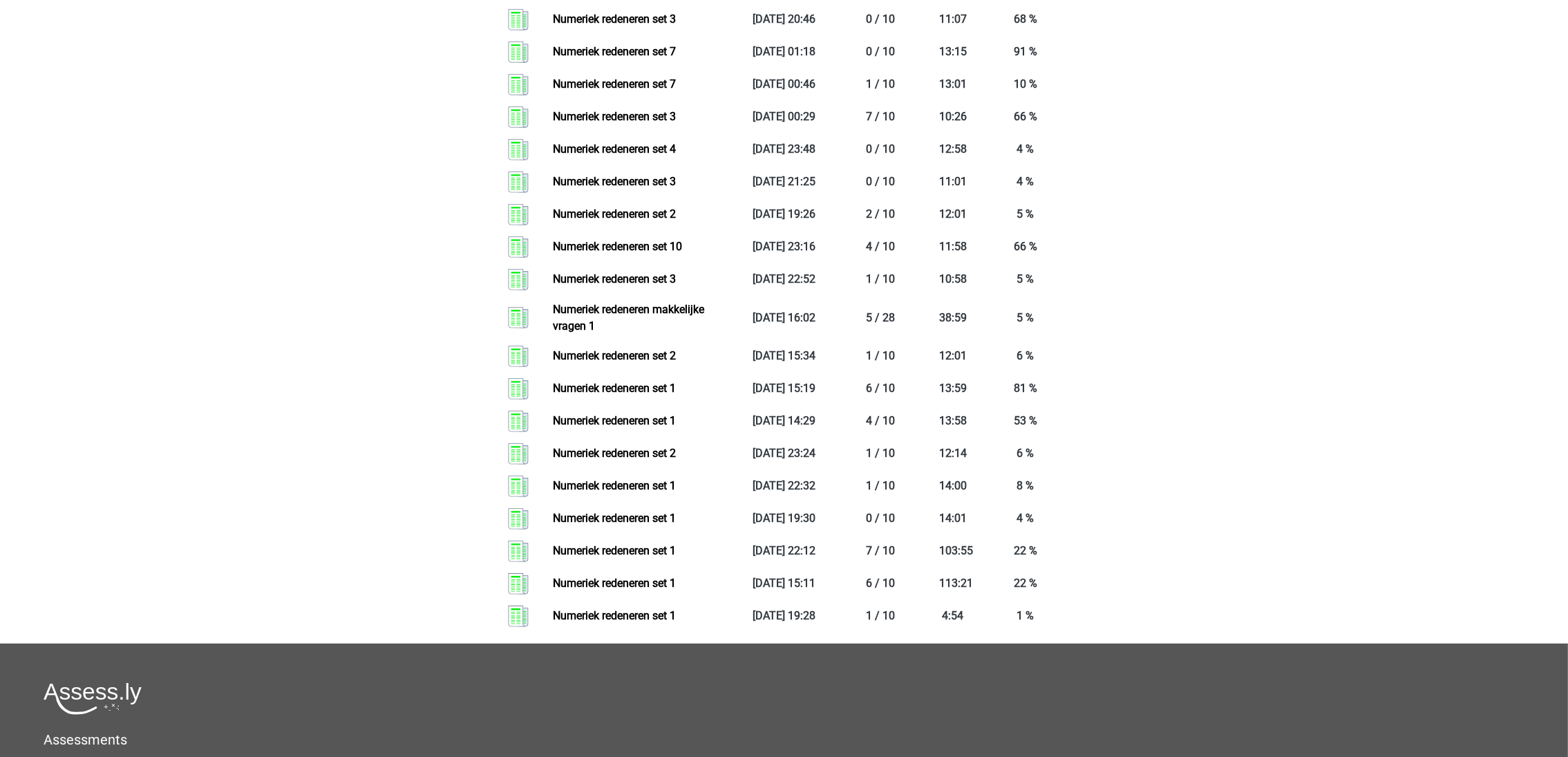
click at [621, 609] on link "Numeriek redeneren set 1" at bounding box center [614, 615] width 123 height 13
click at [650, 576] on link "Numeriek redeneren set 1" at bounding box center [614, 583] width 123 height 13
click at [633, 514] on link "Numeriek redeneren set 1" at bounding box center [614, 518] width 123 height 13
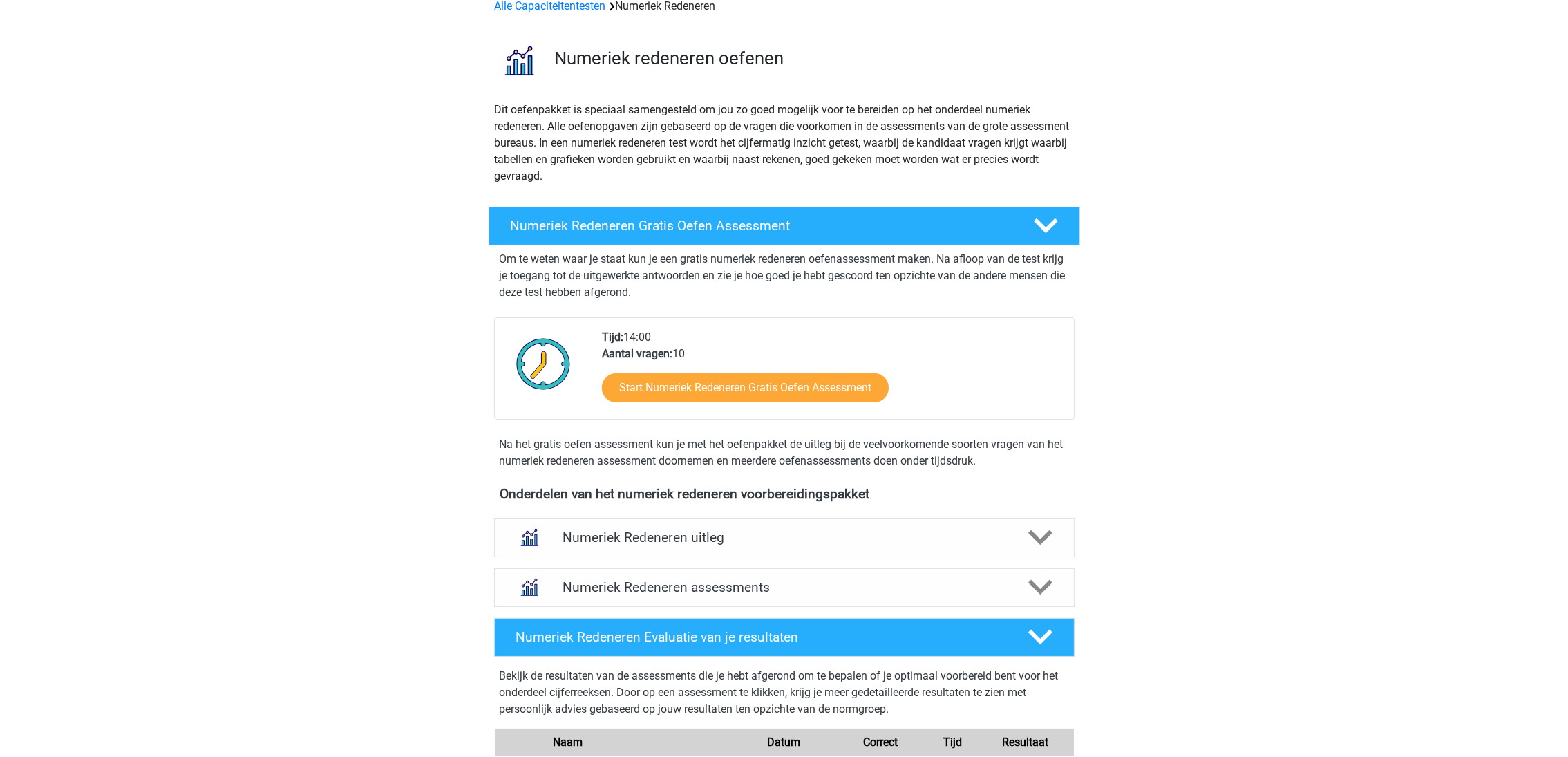
scroll to position [311, 0]
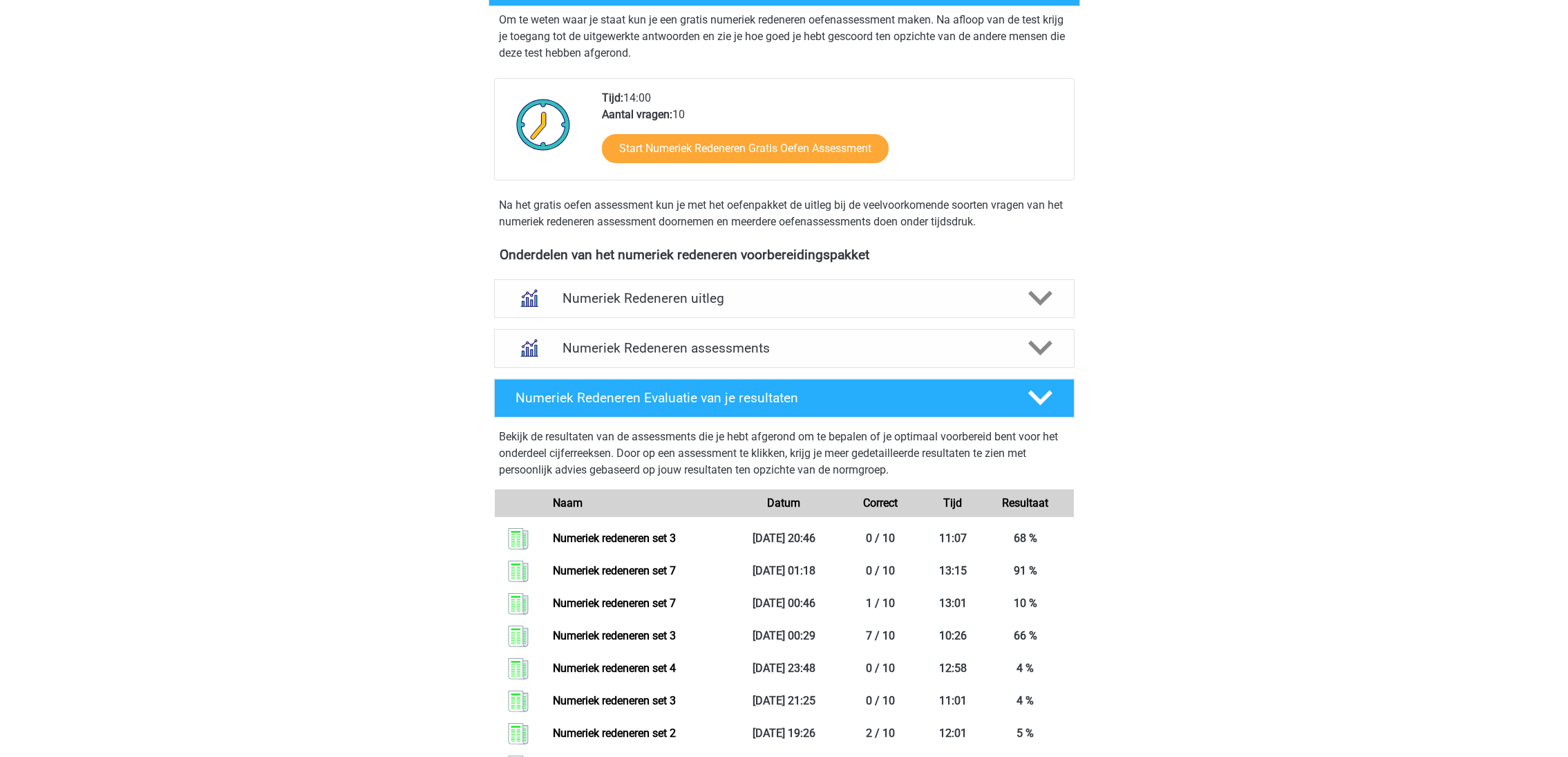
click at [635, 347] on h4 "Numeriek Redeneren assessments" at bounding box center [784, 348] width 444 height 16
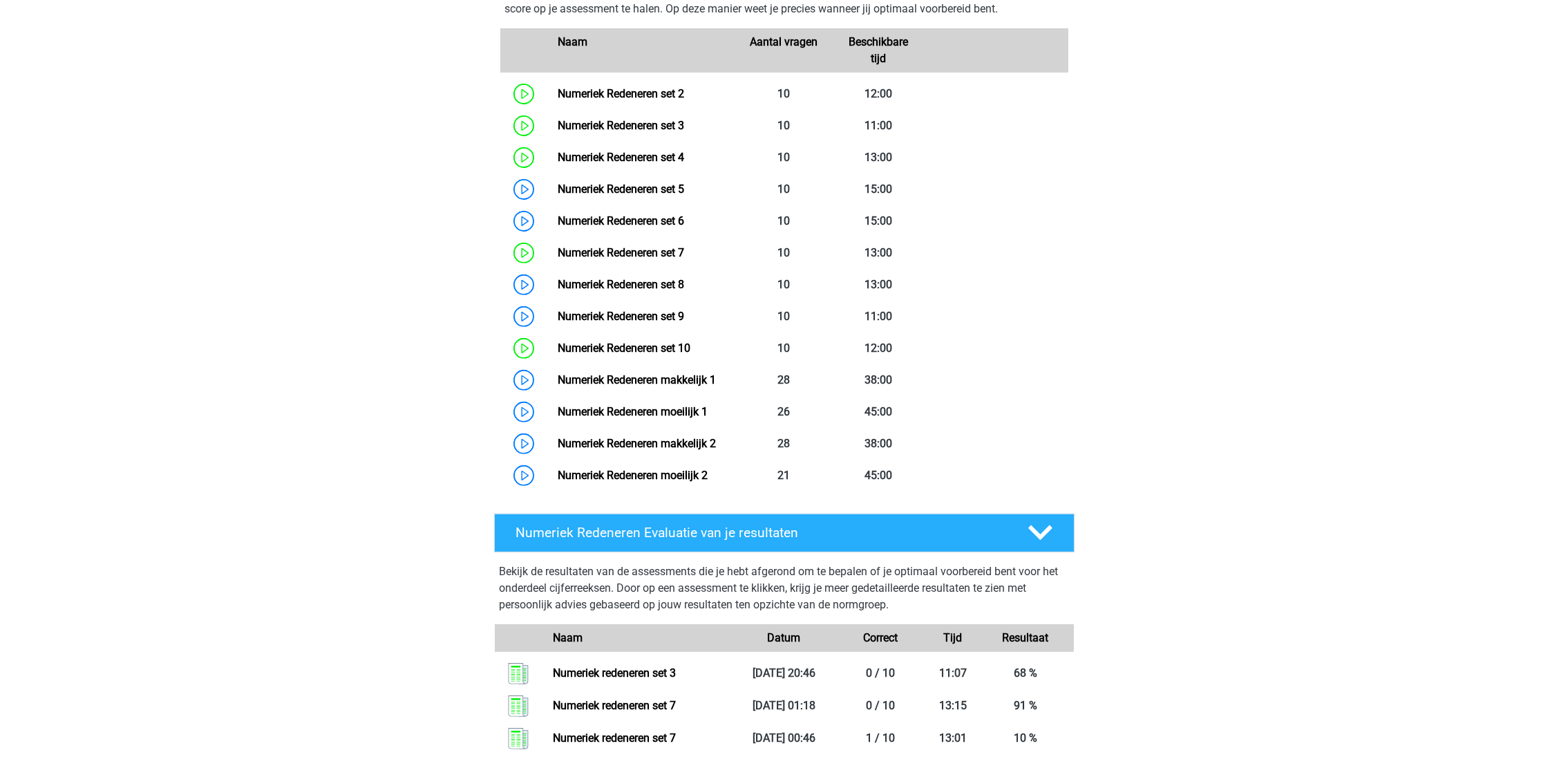
scroll to position [726, 0]
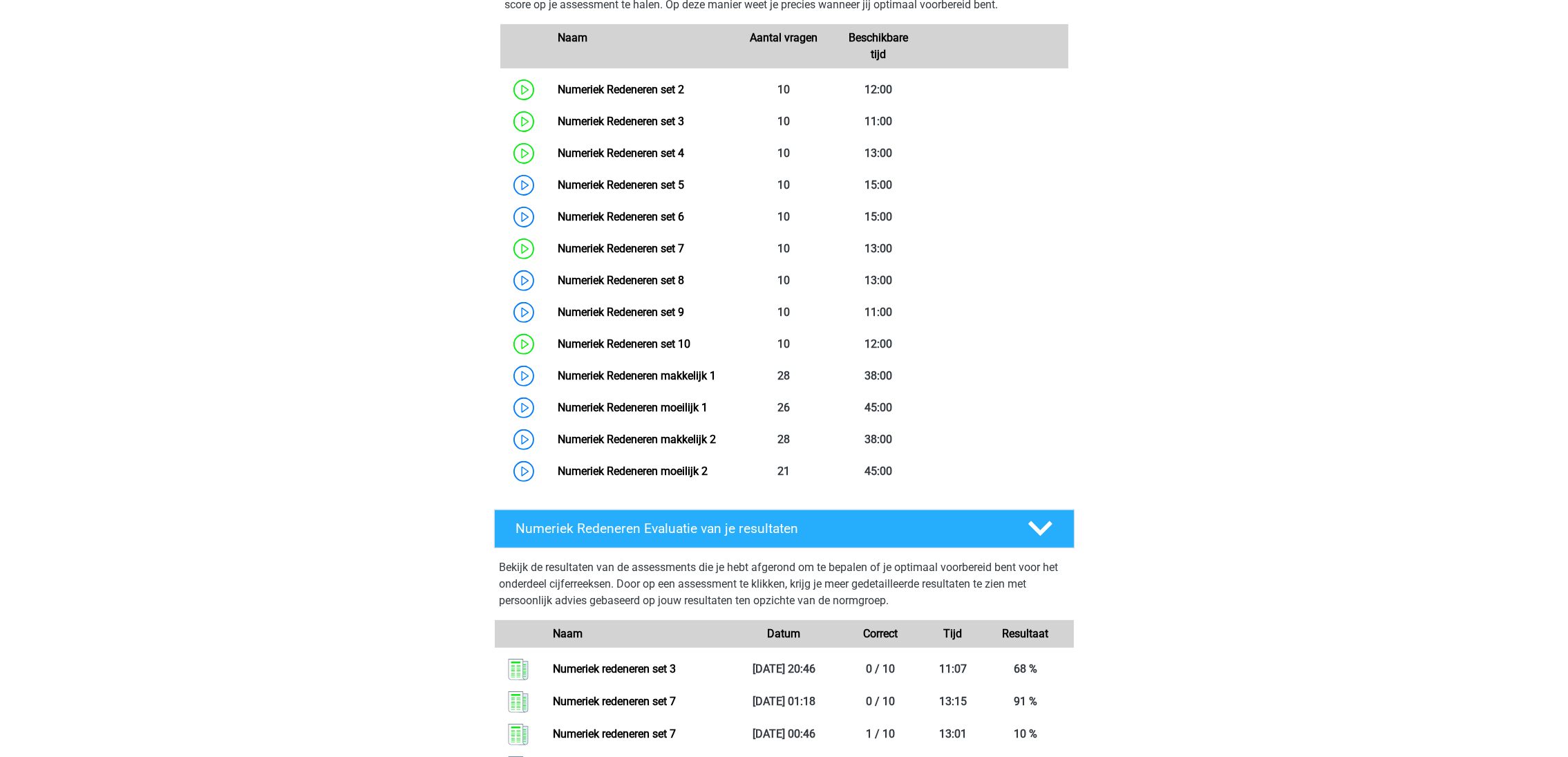
click at [598, 341] on link "Numeriek Redeneren set 10" at bounding box center [624, 344] width 132 height 13
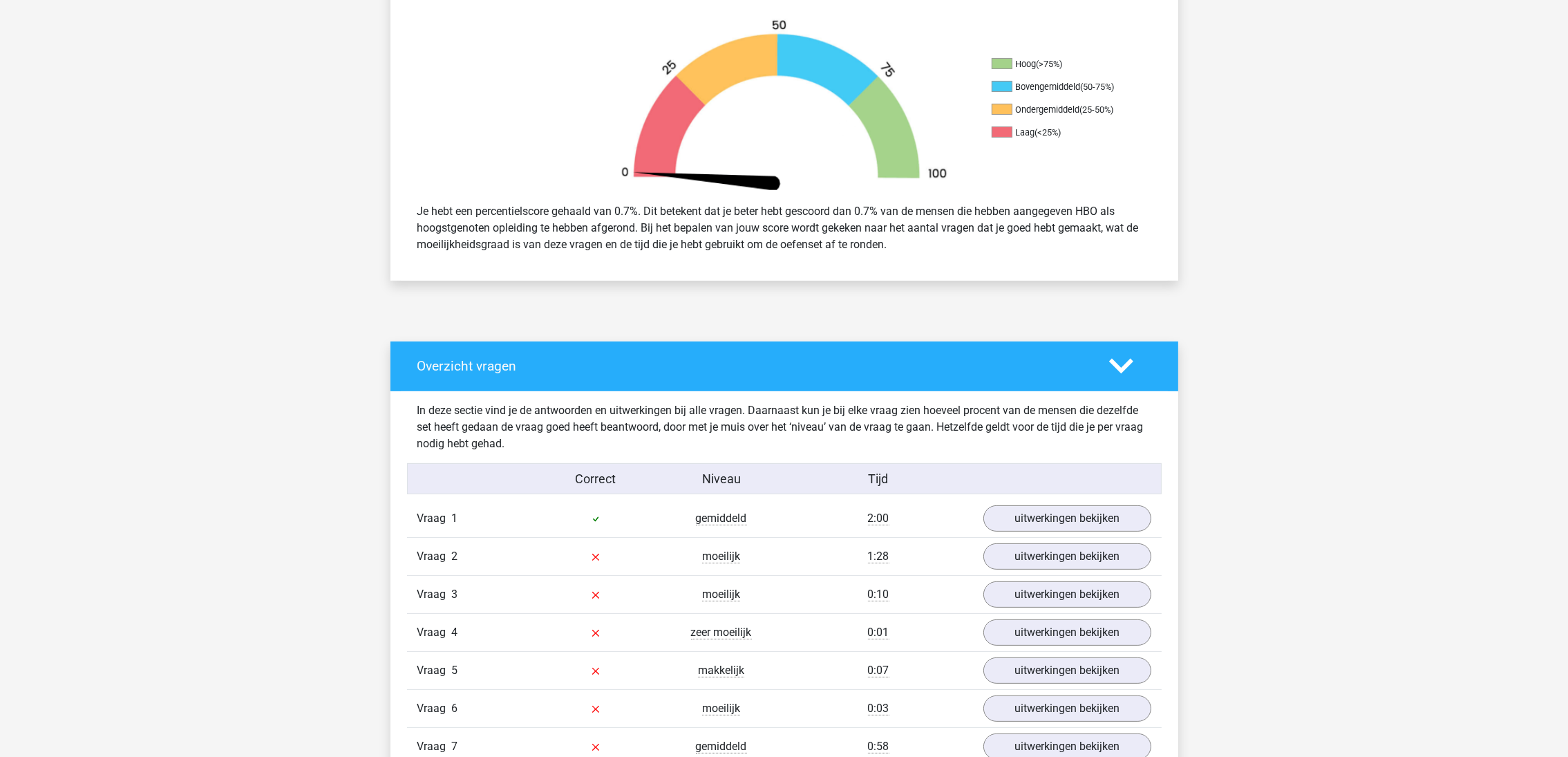
scroll to position [621, 0]
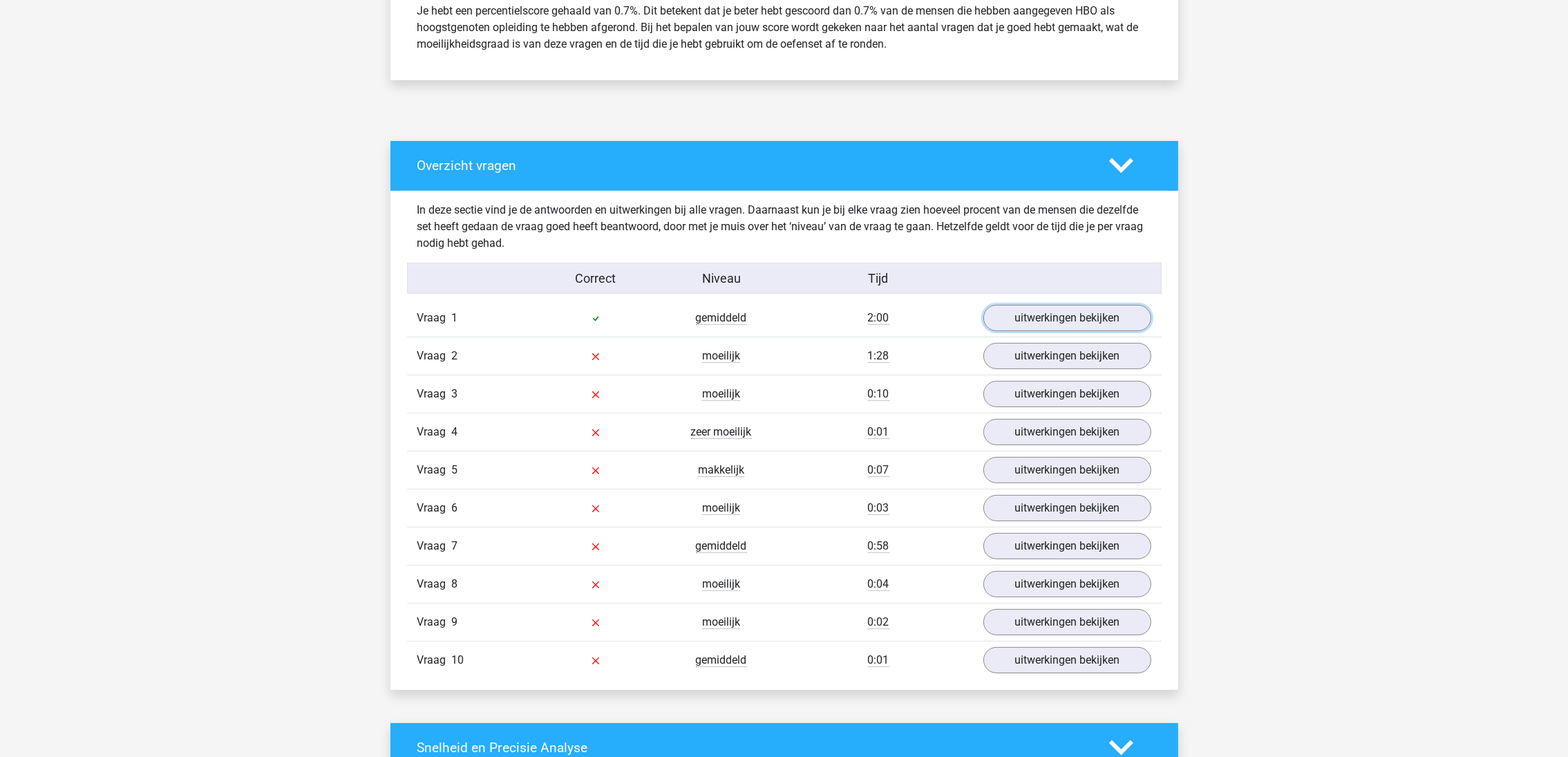
click at [1013, 319] on link "uitwerkingen bekijken" at bounding box center [1068, 318] width 168 height 27
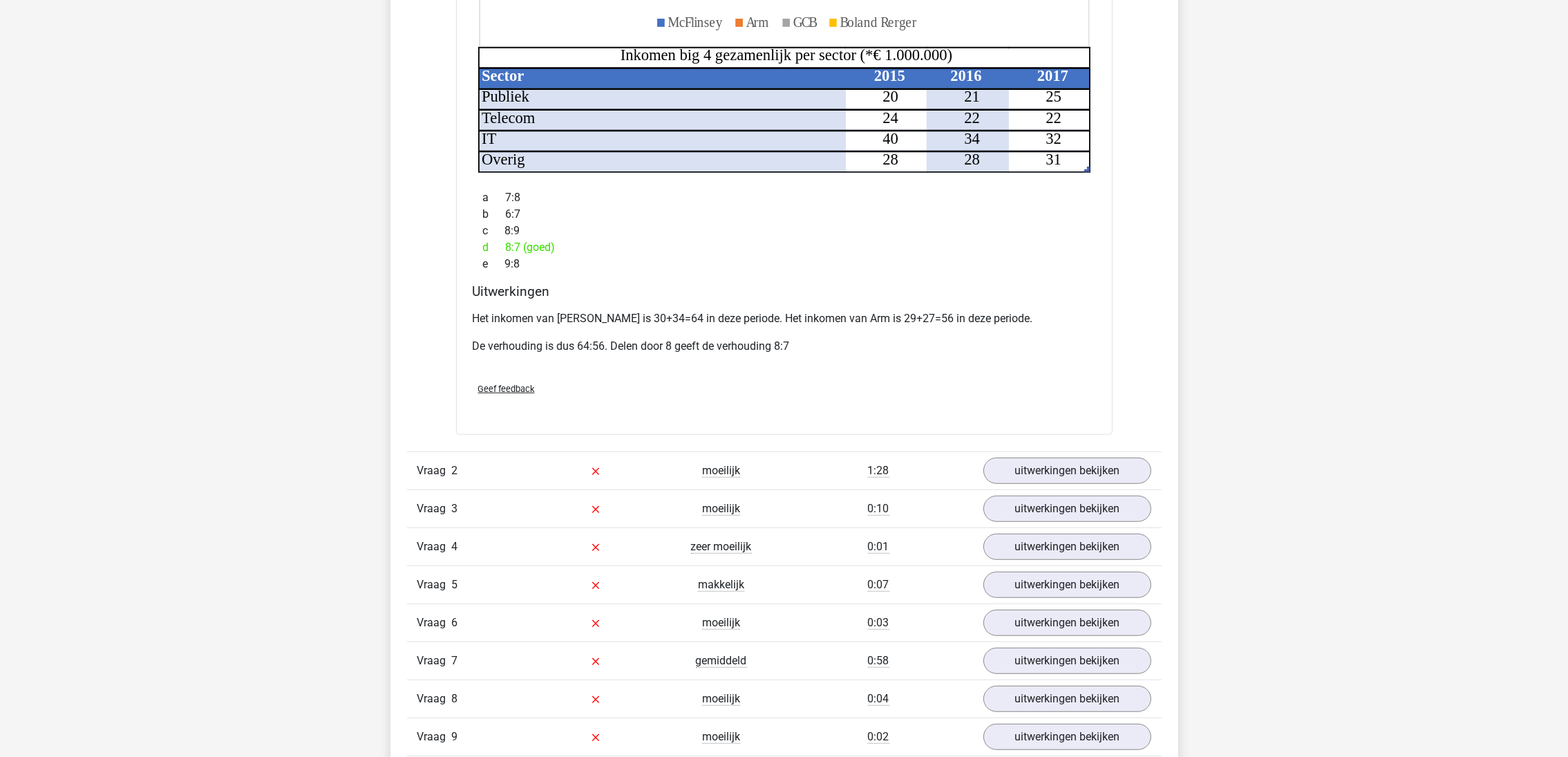
scroll to position [1451, 0]
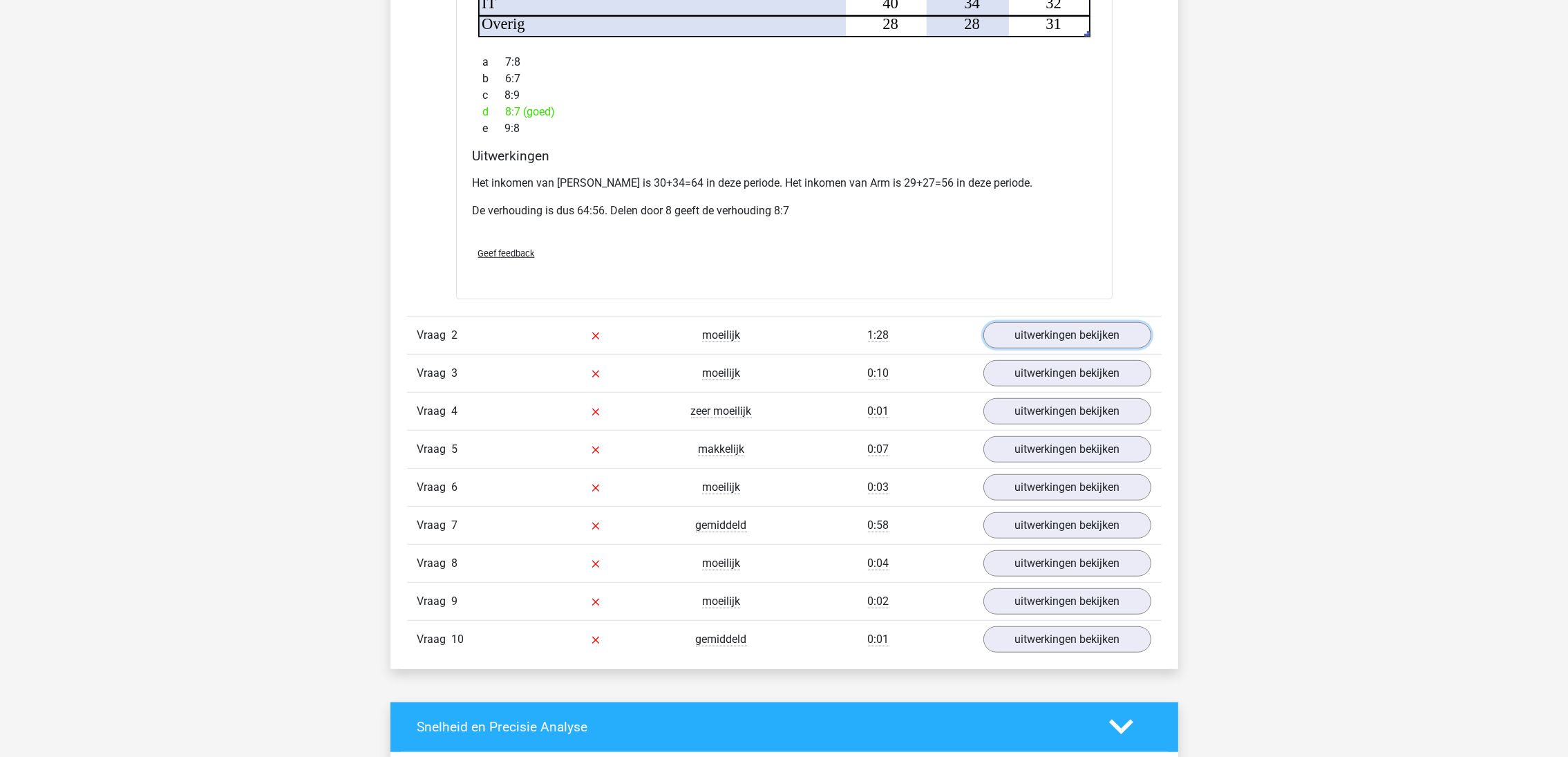
click at [1105, 322] on link "uitwerkingen bekijken" at bounding box center [1068, 335] width 168 height 27
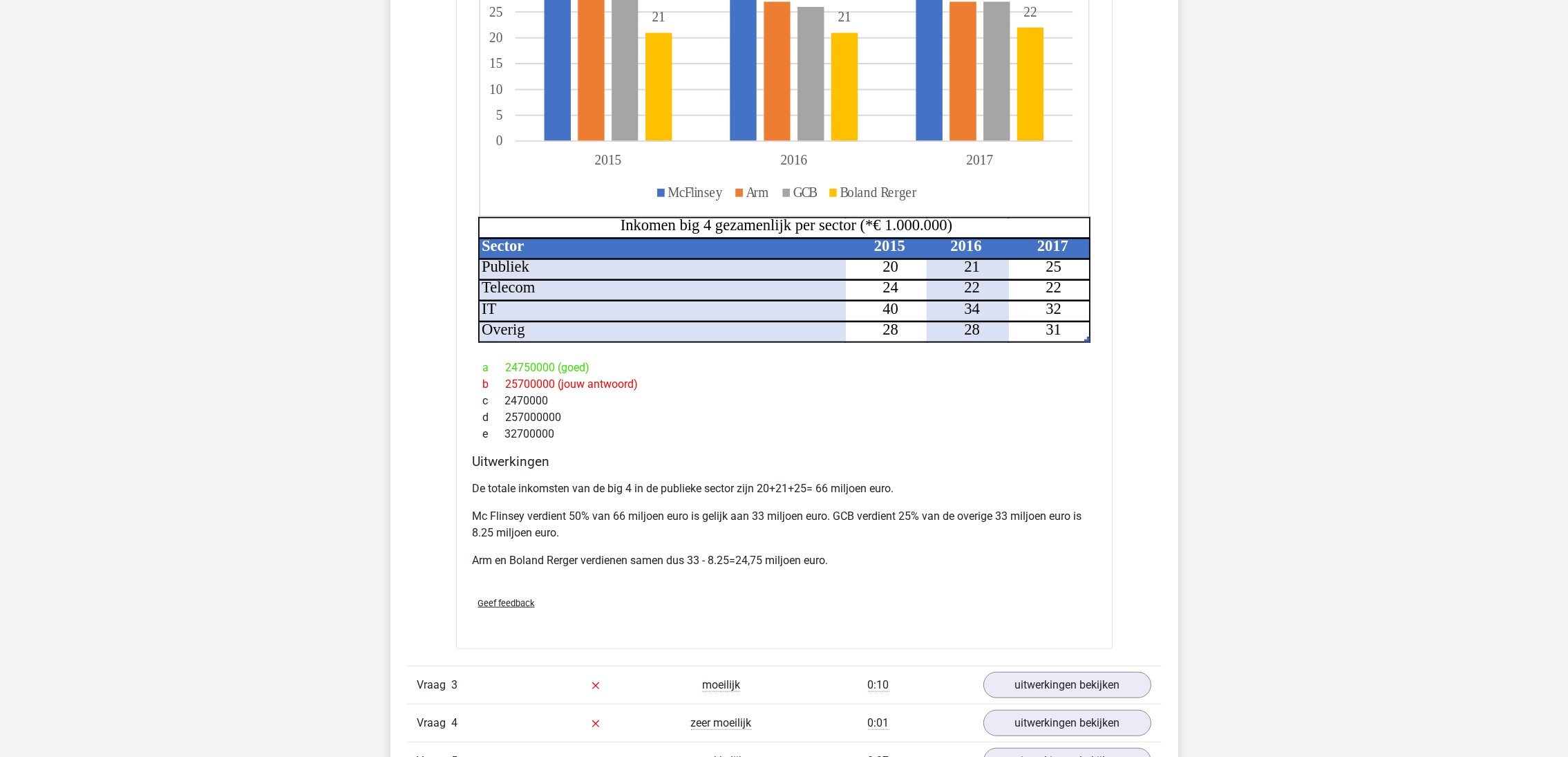
scroll to position [2177, 0]
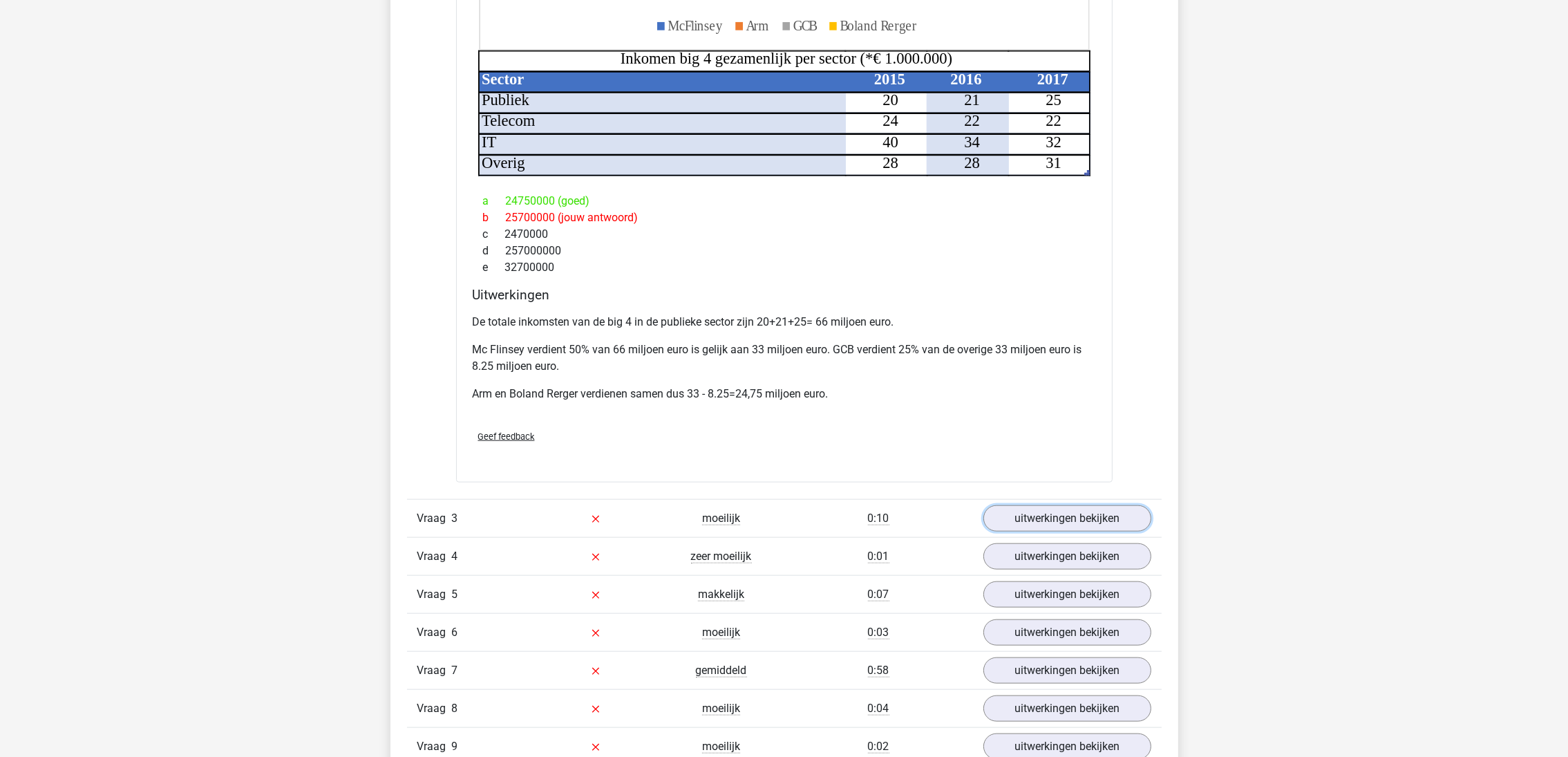
click at [1047, 505] on link "uitwerkingen bekijken" at bounding box center [1068, 518] width 168 height 27
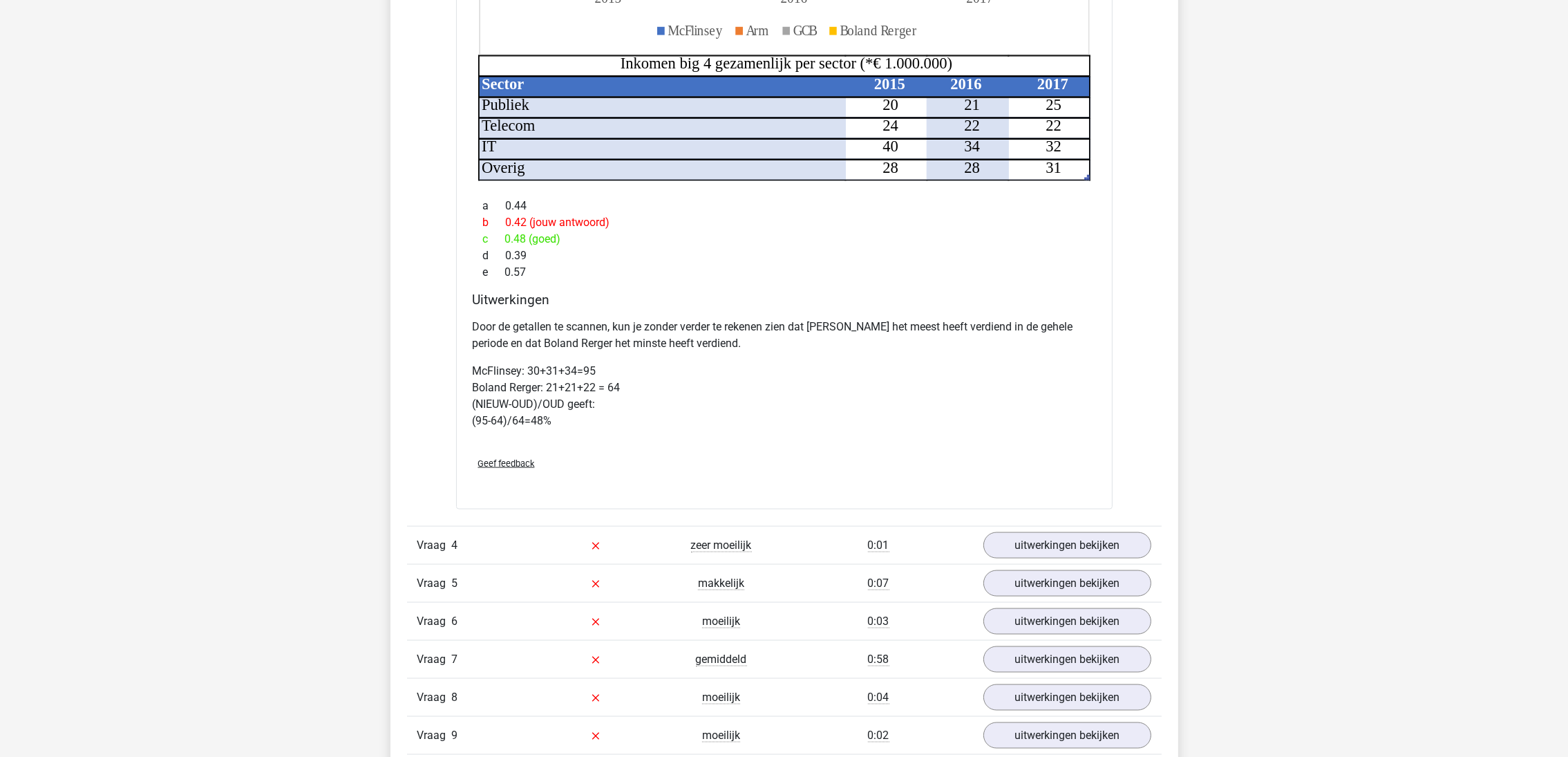
scroll to position [3318, 0]
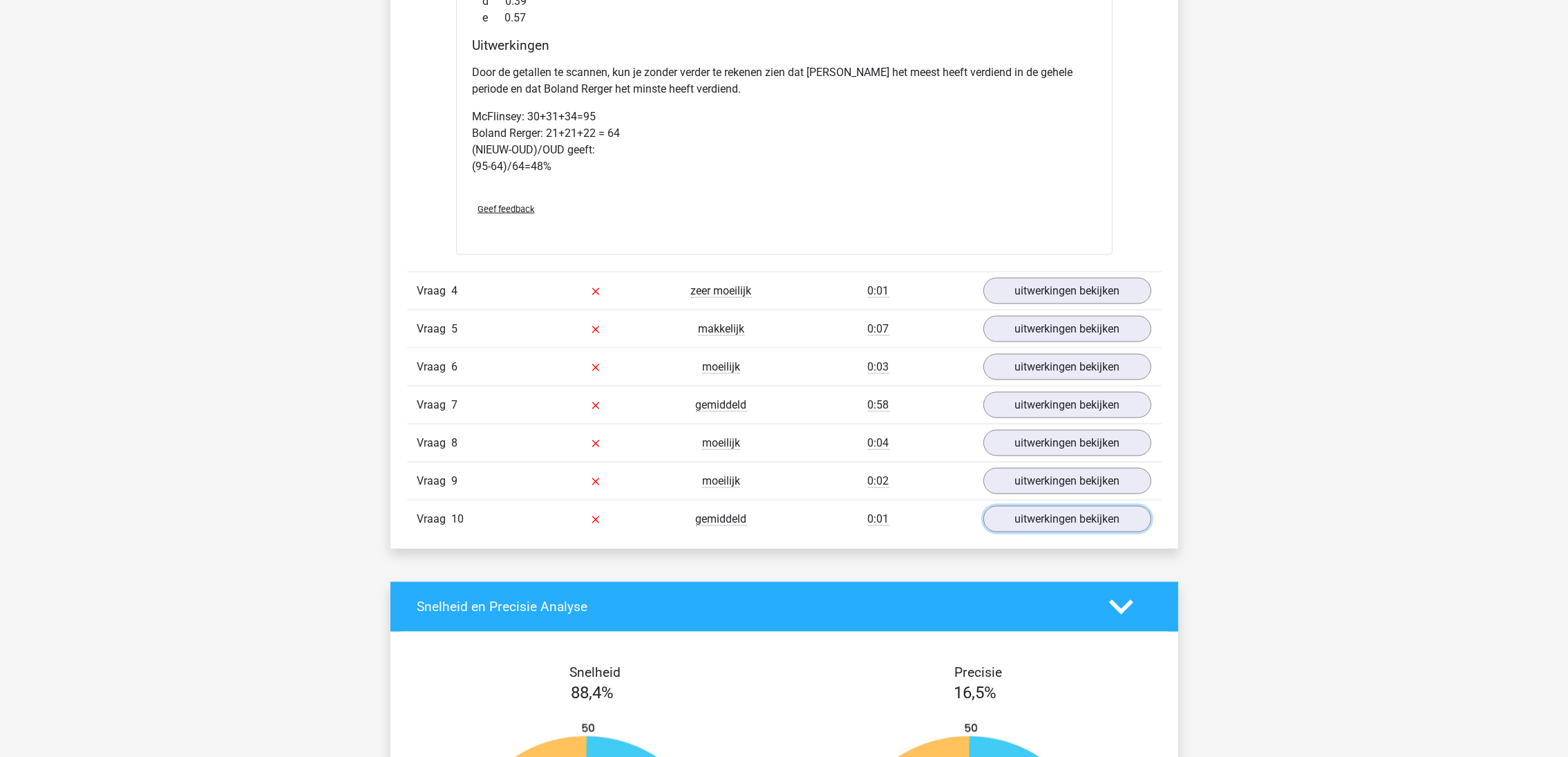
click at [1046, 510] on link "uitwerkingen bekijken" at bounding box center [1068, 519] width 168 height 27
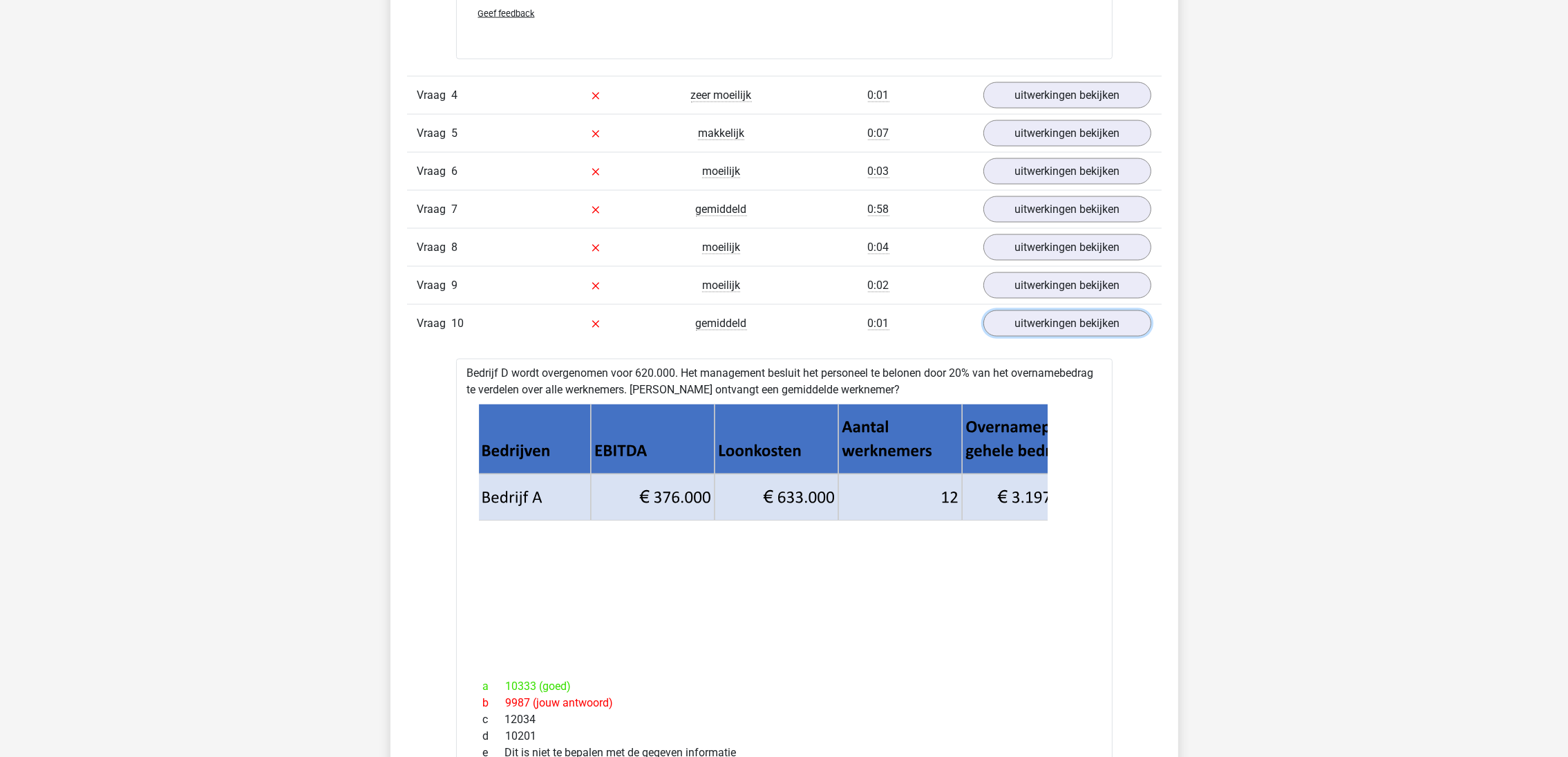
scroll to position [3525, 0]
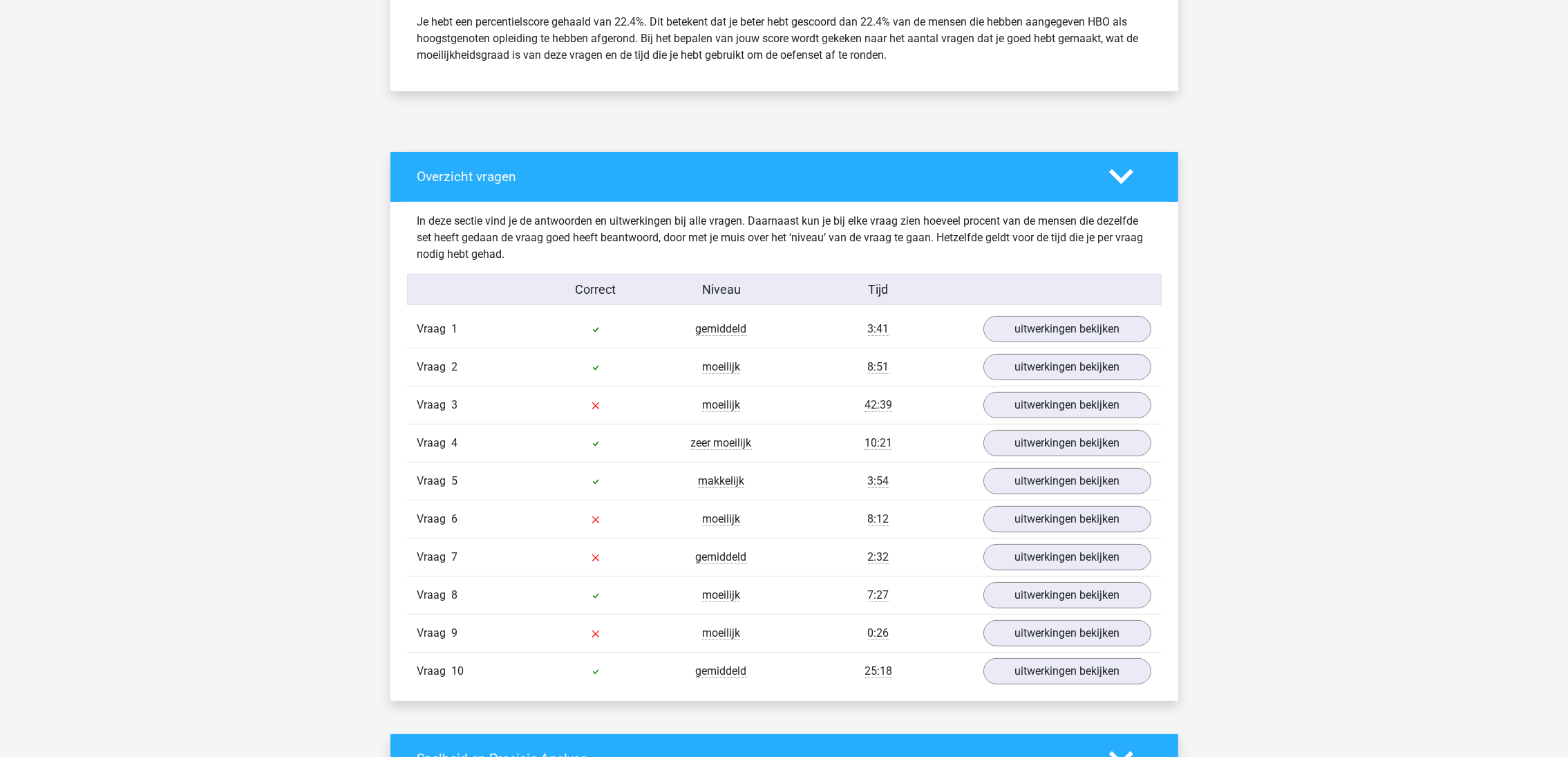
scroll to position [621, 0]
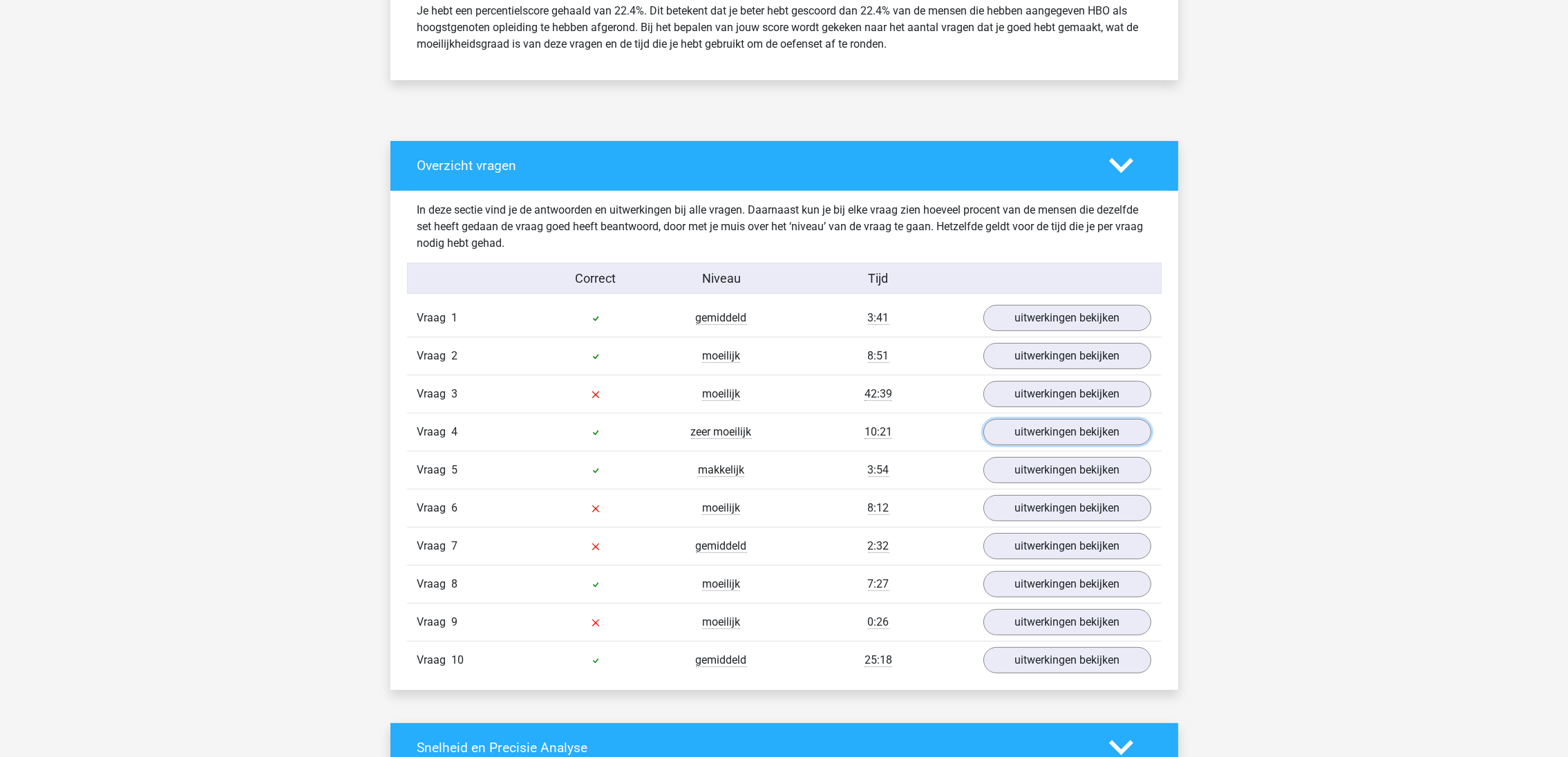
click at [1036, 420] on link "uitwerkingen bekijken" at bounding box center [1068, 432] width 168 height 27
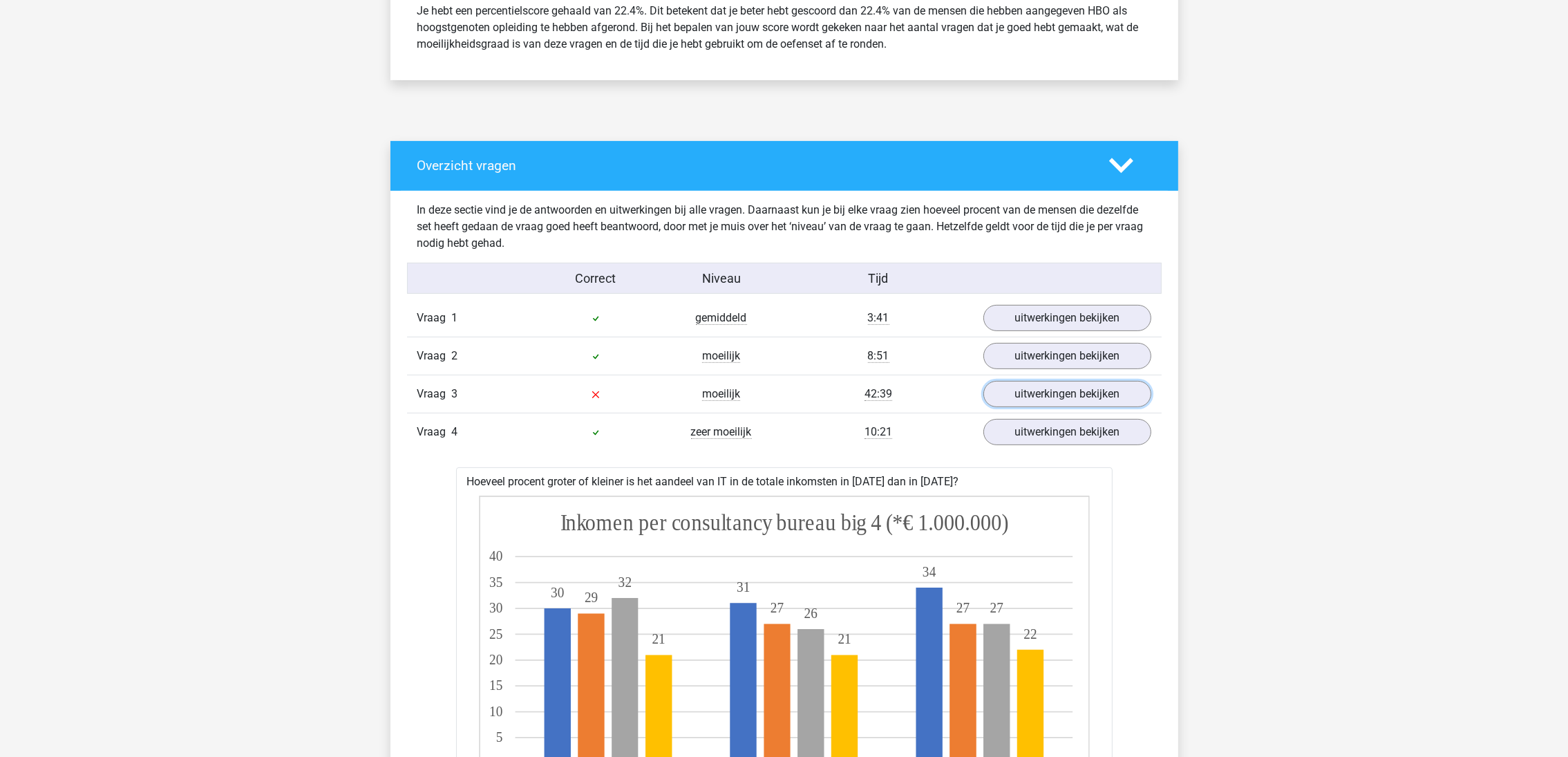
click at [1035, 398] on link "uitwerkingen bekijken" at bounding box center [1068, 394] width 168 height 27
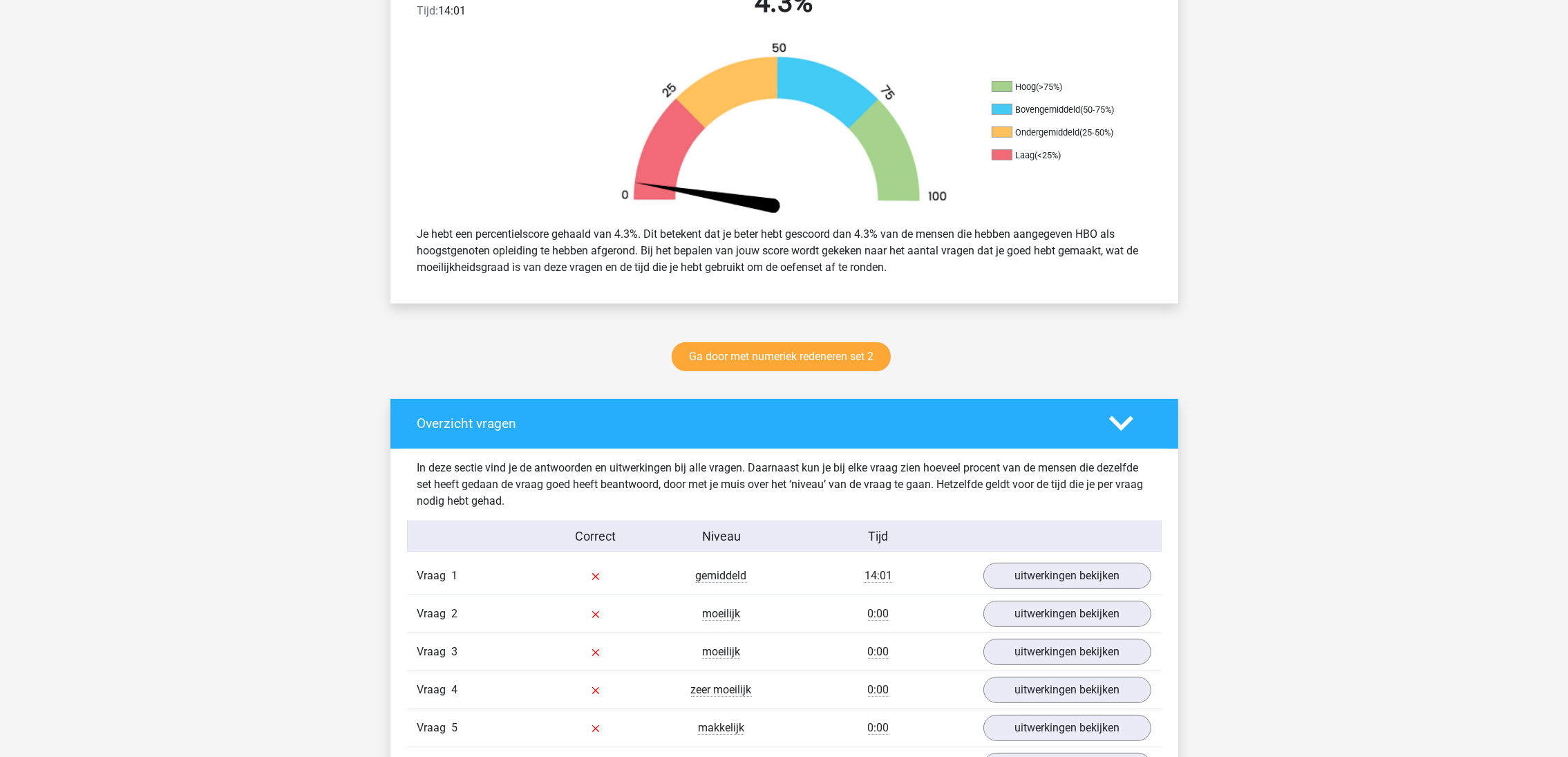
scroll to position [415, 0]
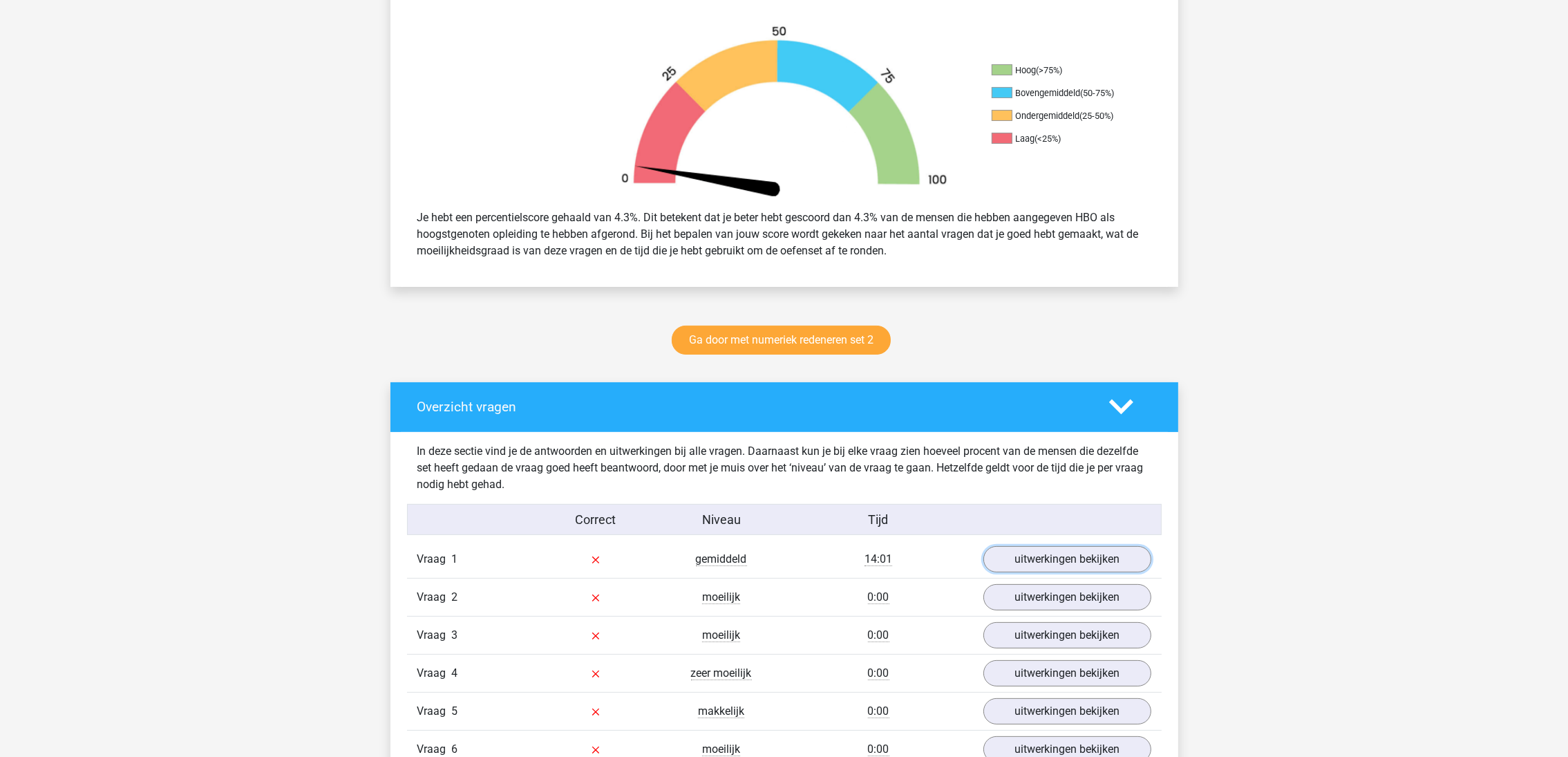
click at [1066, 560] on link "uitwerkingen bekijken" at bounding box center [1068, 559] width 168 height 27
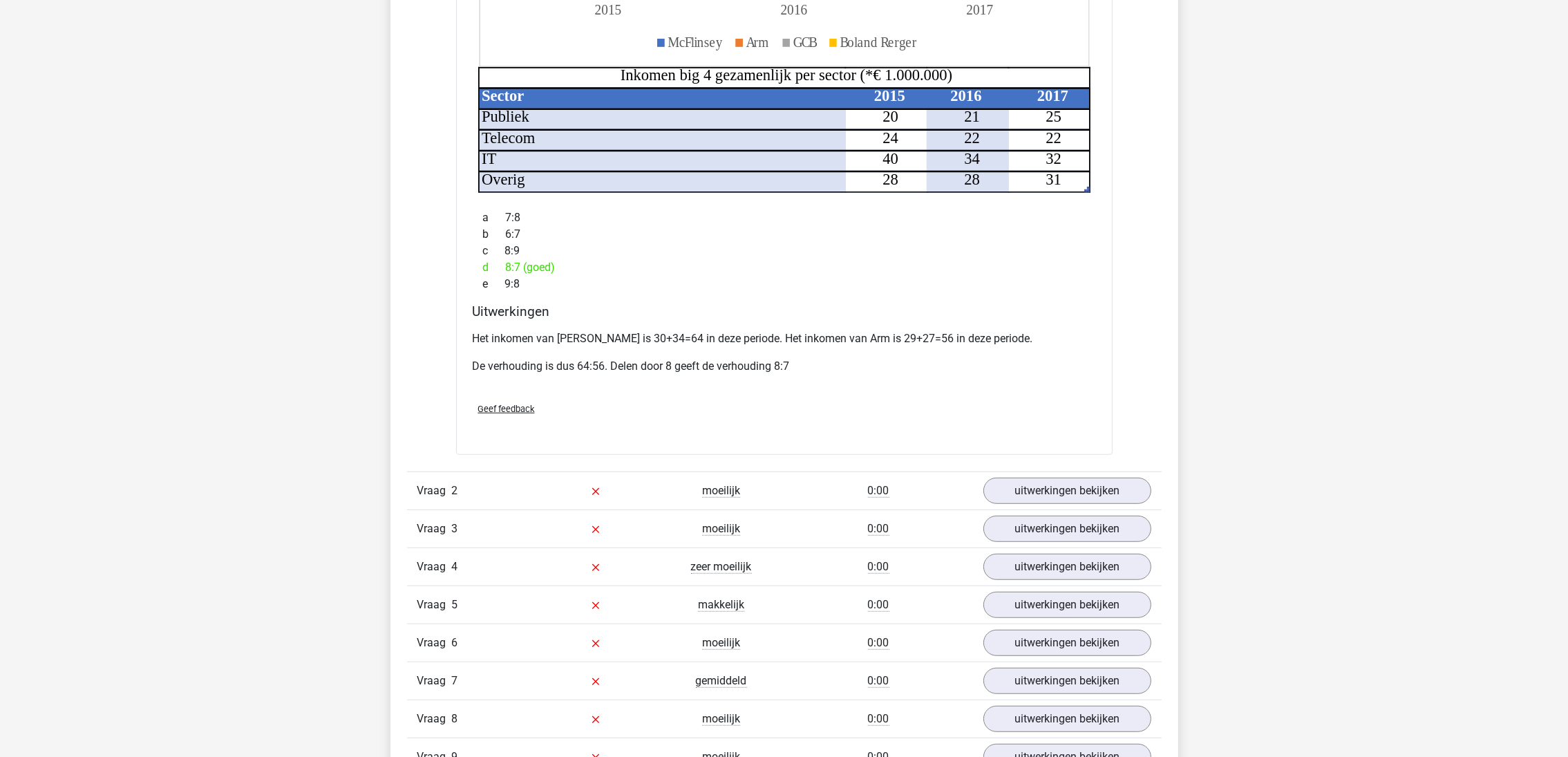
scroll to position [1555, 0]
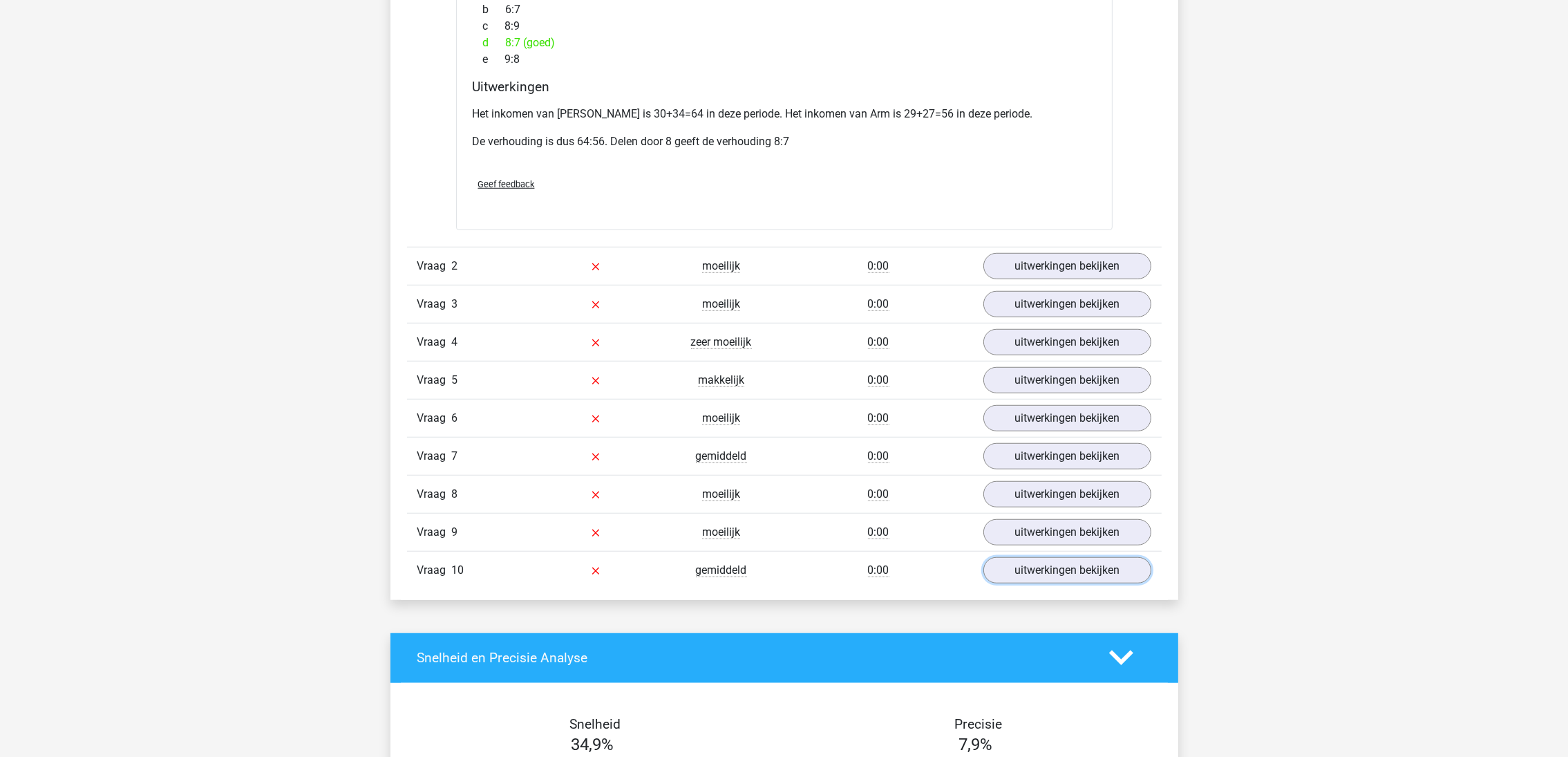
click at [1071, 557] on link "uitwerkingen bekijken" at bounding box center [1068, 570] width 168 height 27
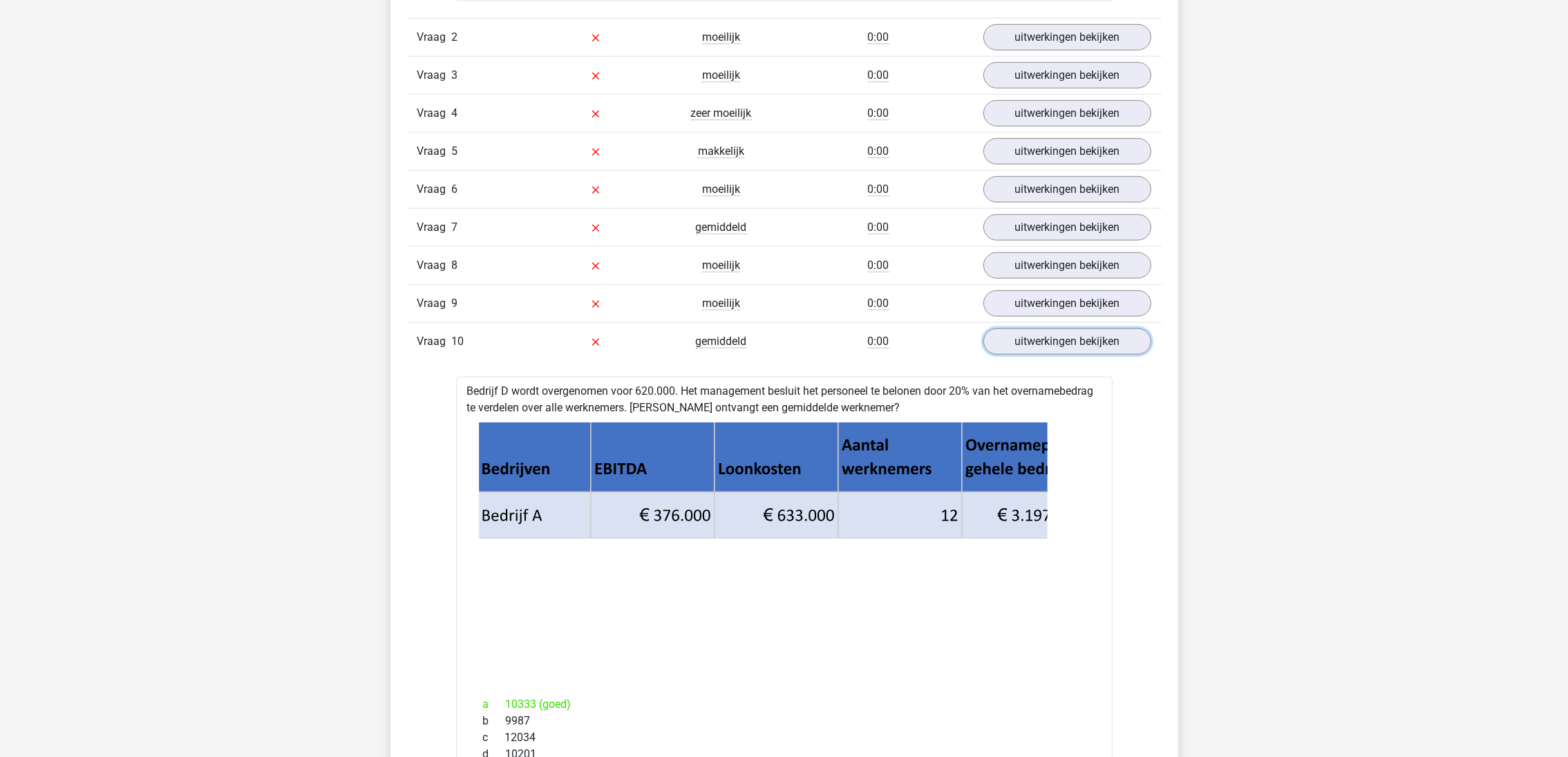
scroll to position [1865, 0]
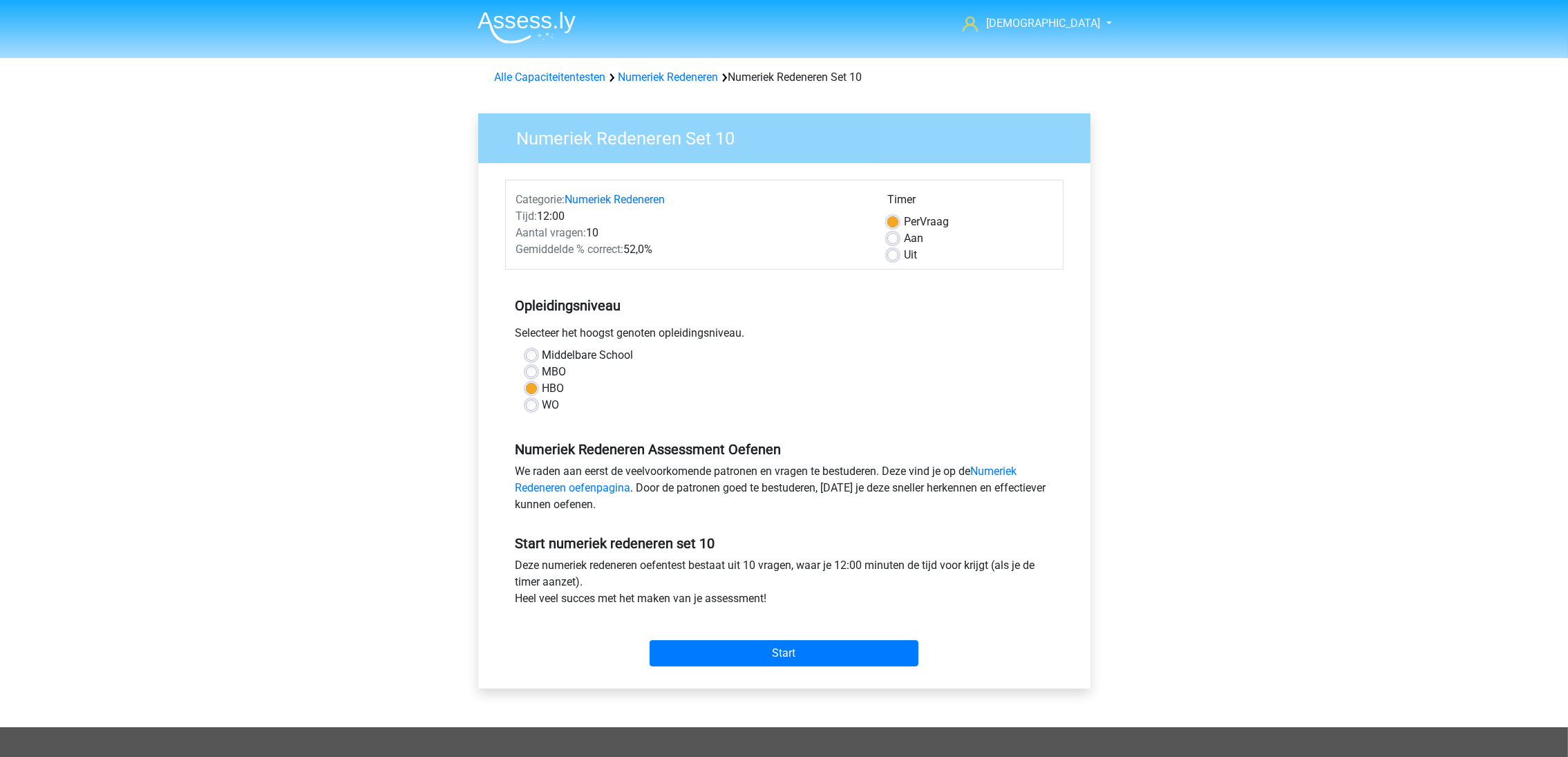
click at [904, 253] on label "Uit" at bounding box center [910, 255] width 13 height 17
click at [895, 253] on input "Uit" at bounding box center [893, 253] width 11 height 14
radio input "true"
